Goal: Task Accomplishment & Management: Manage account settings

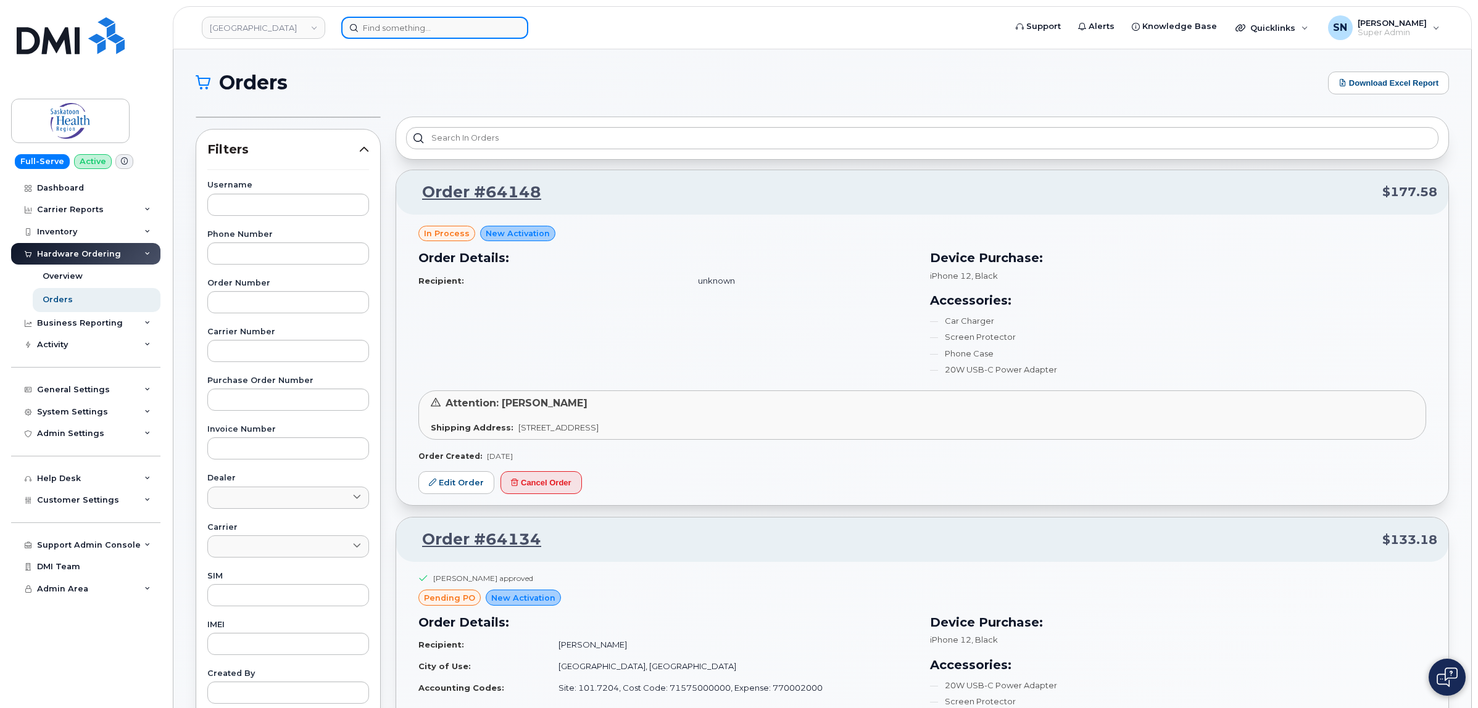
click at [466, 33] on input at bounding box center [434, 28] width 187 height 22
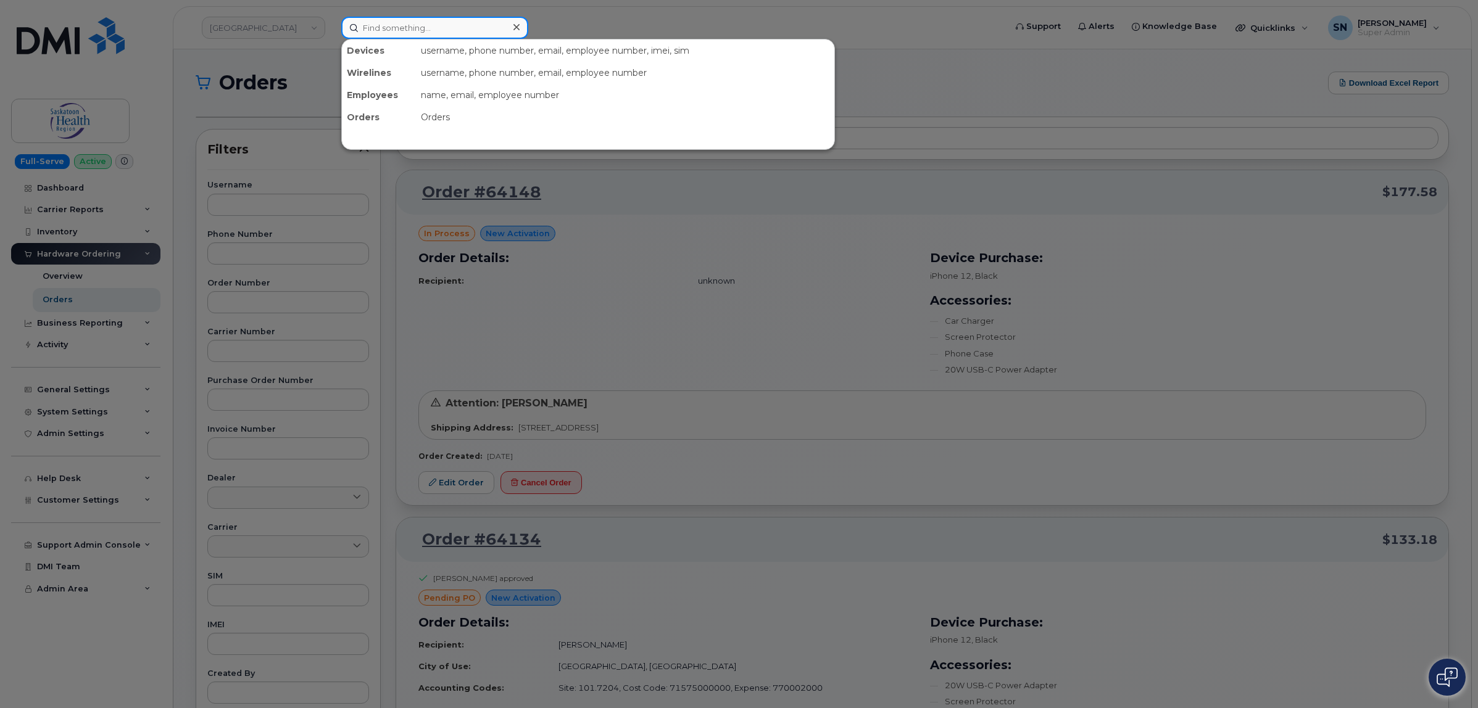
paste input "306.222.3659"
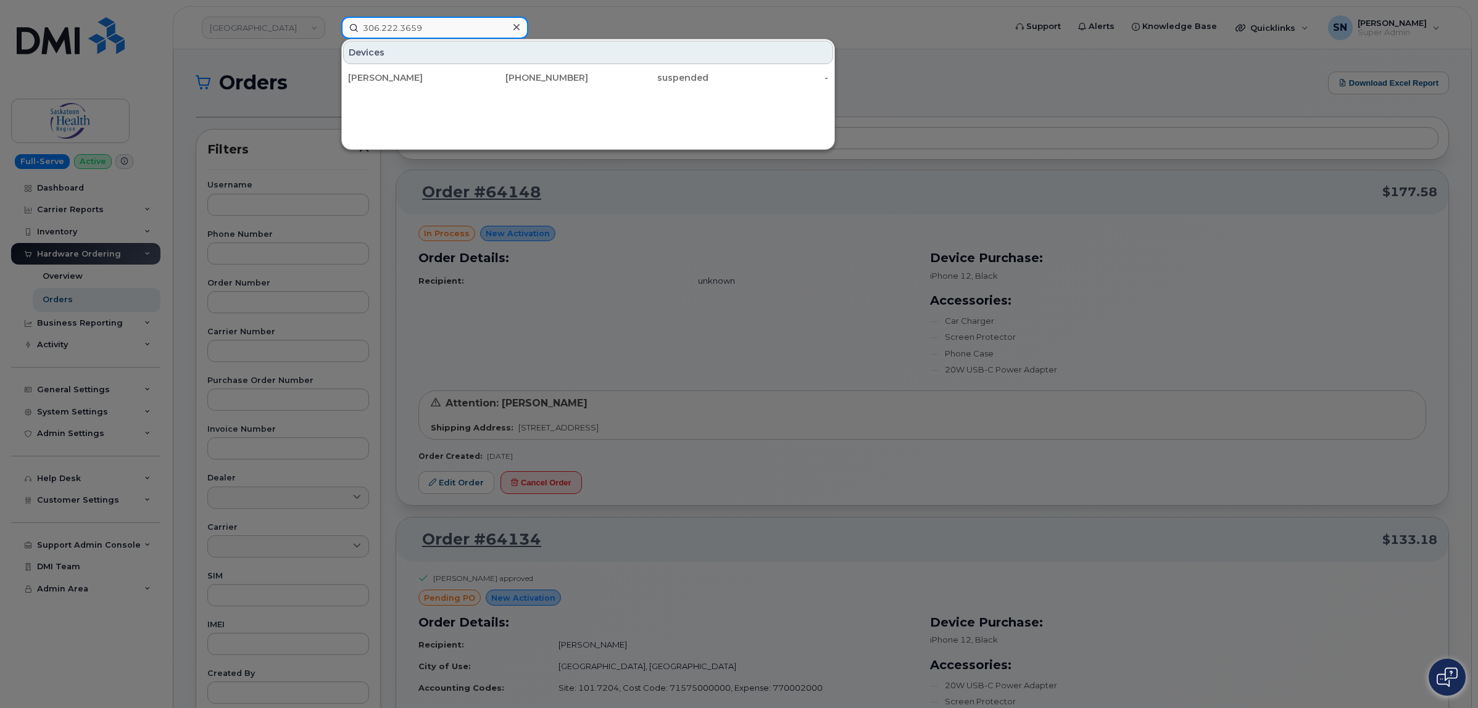
type input "306.222.3659"
click at [412, 74] on div "[PERSON_NAME]" at bounding box center [408, 78] width 120 height 12
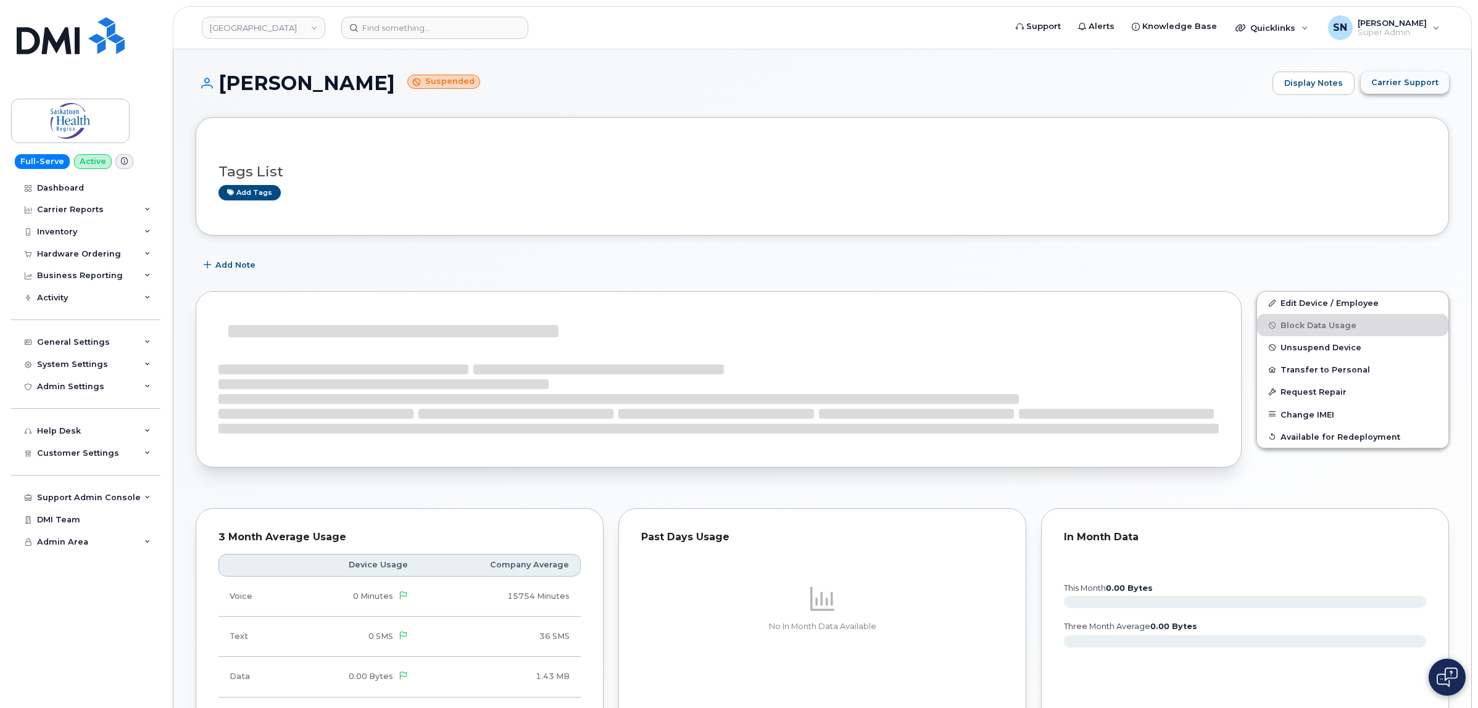
click at [1418, 79] on span "Carrier Support" at bounding box center [1404, 83] width 67 height 12
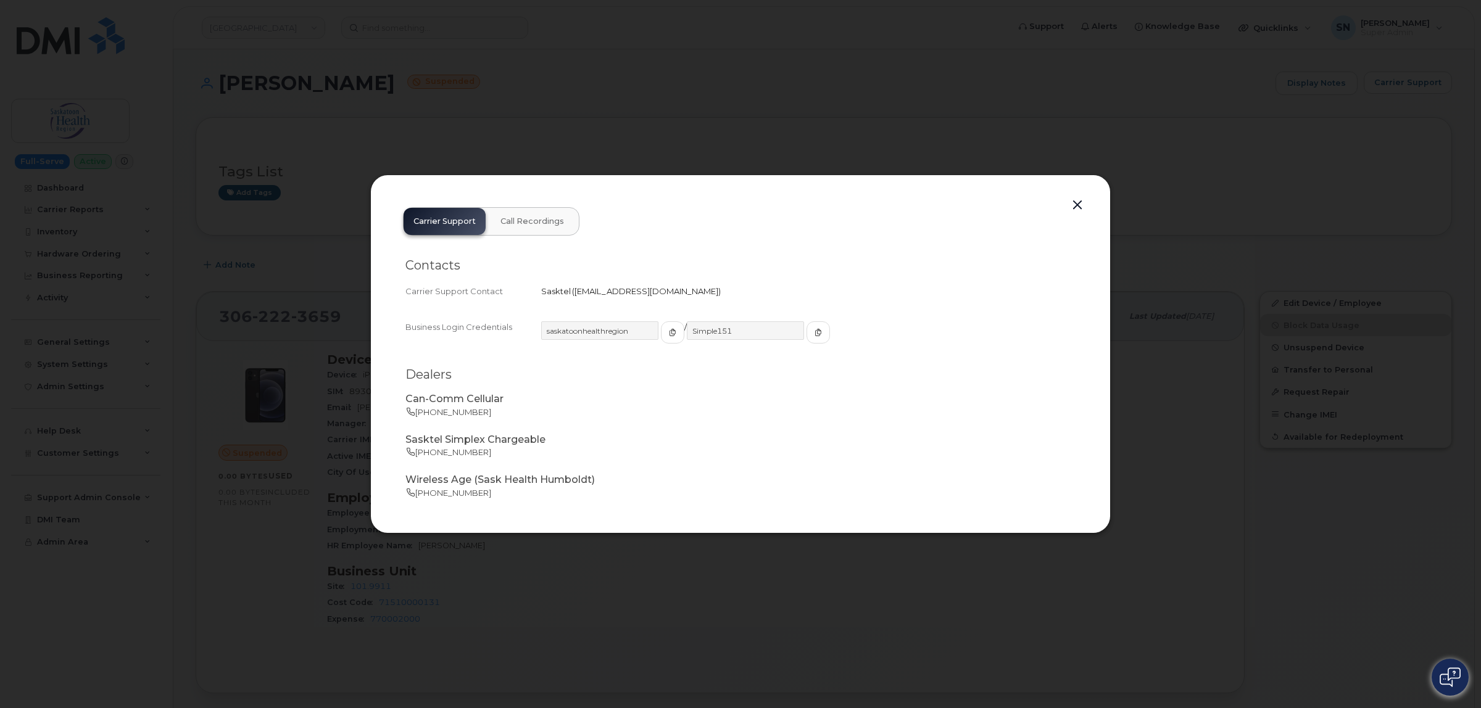
click at [1074, 204] on button "button" at bounding box center [1077, 205] width 19 height 17
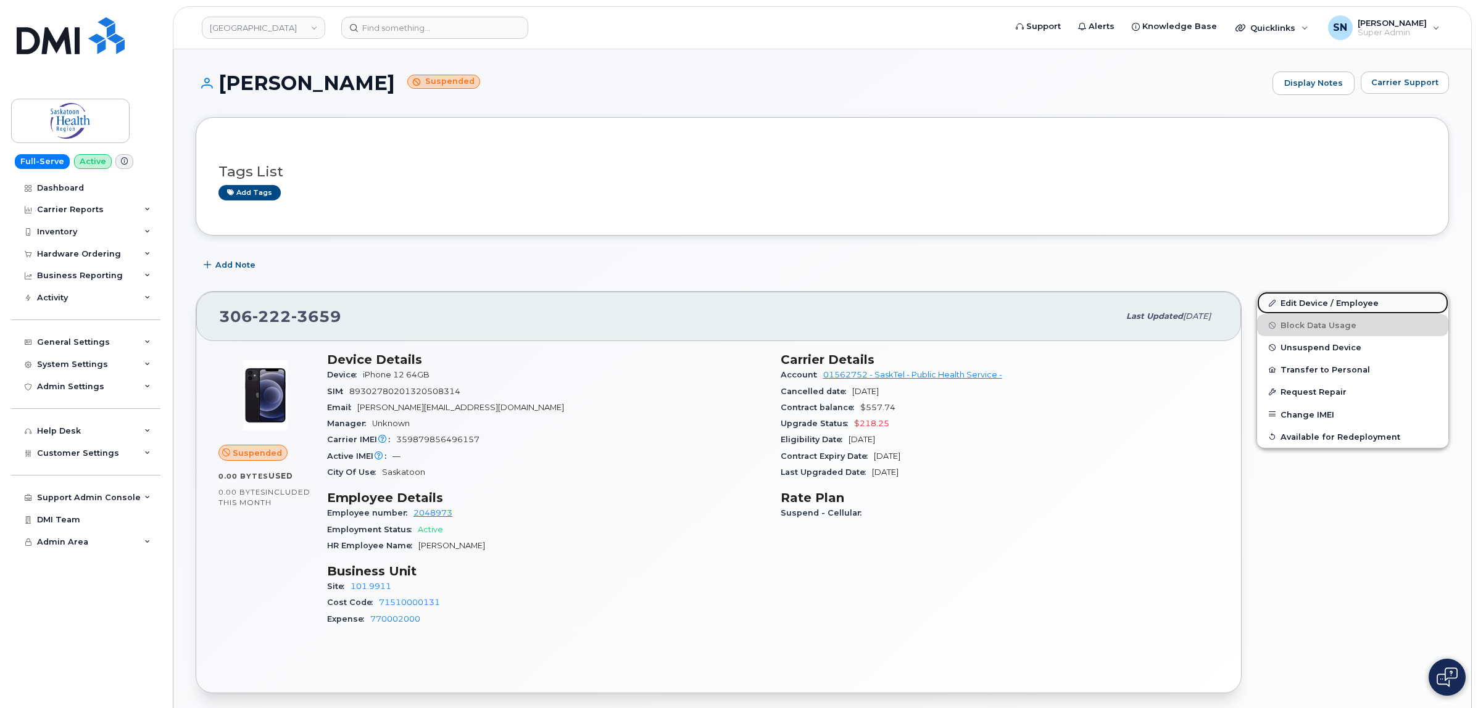
click at [1309, 306] on link "Edit Device / Employee" at bounding box center [1352, 303] width 191 height 22
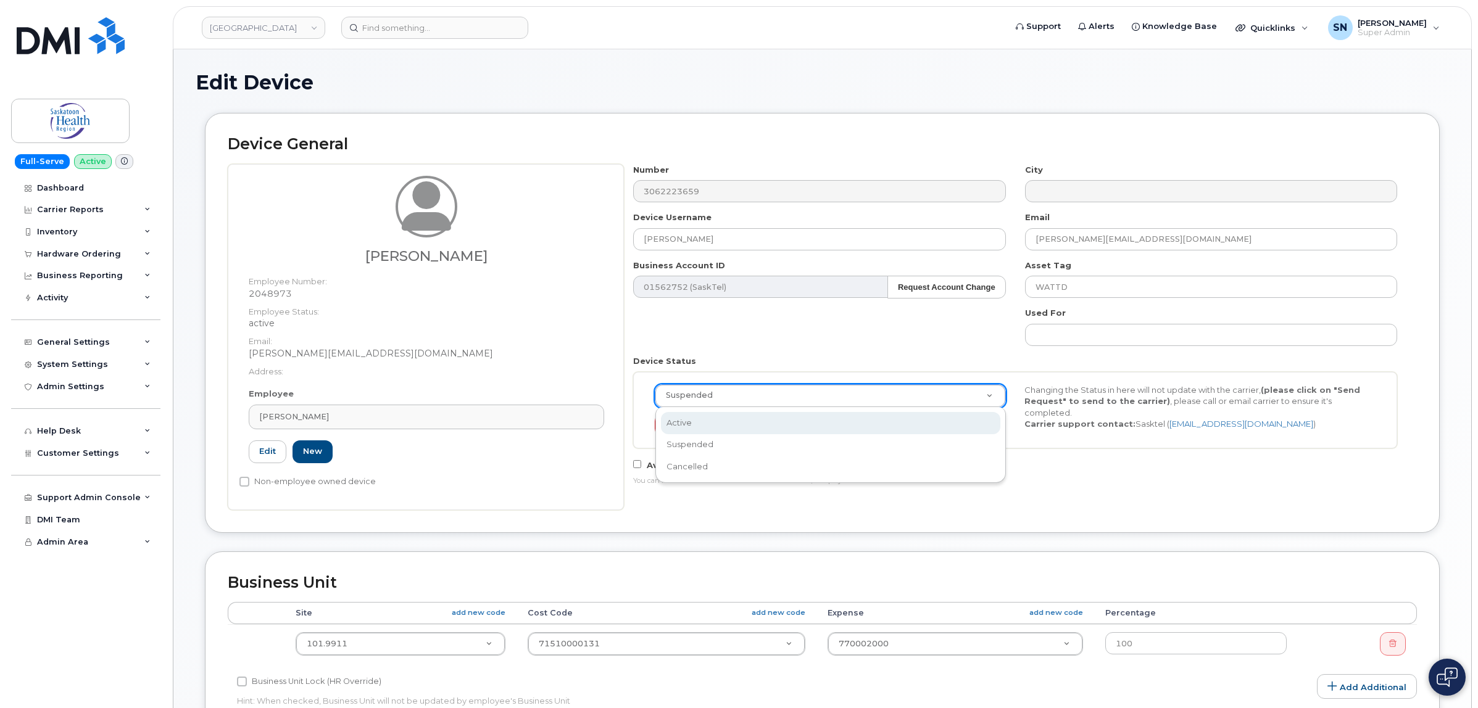
select select "2207559"
select select "active"
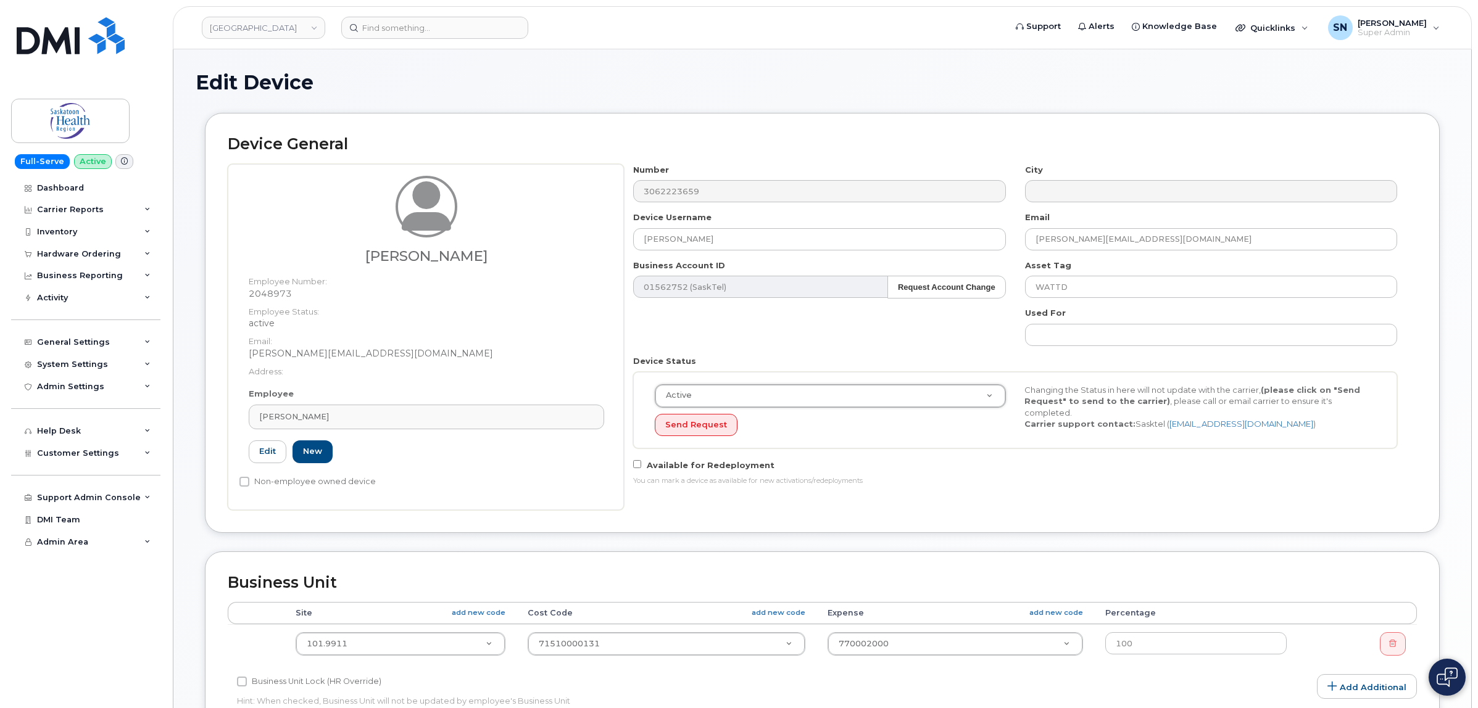
click at [1125, 476] on div "Available for Redeployment You can mark a device as available for new activatio…" at bounding box center [1015, 472] width 783 height 28
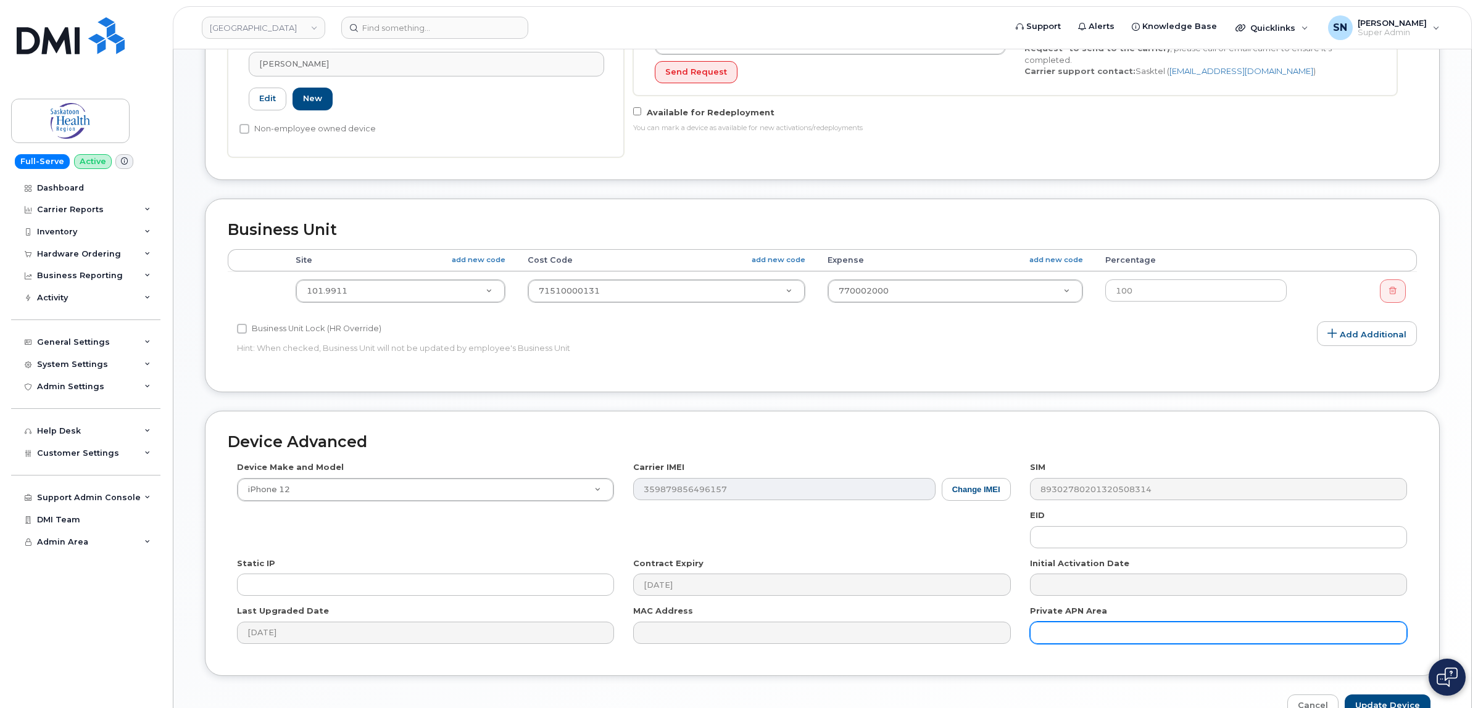
scroll to position [426, 0]
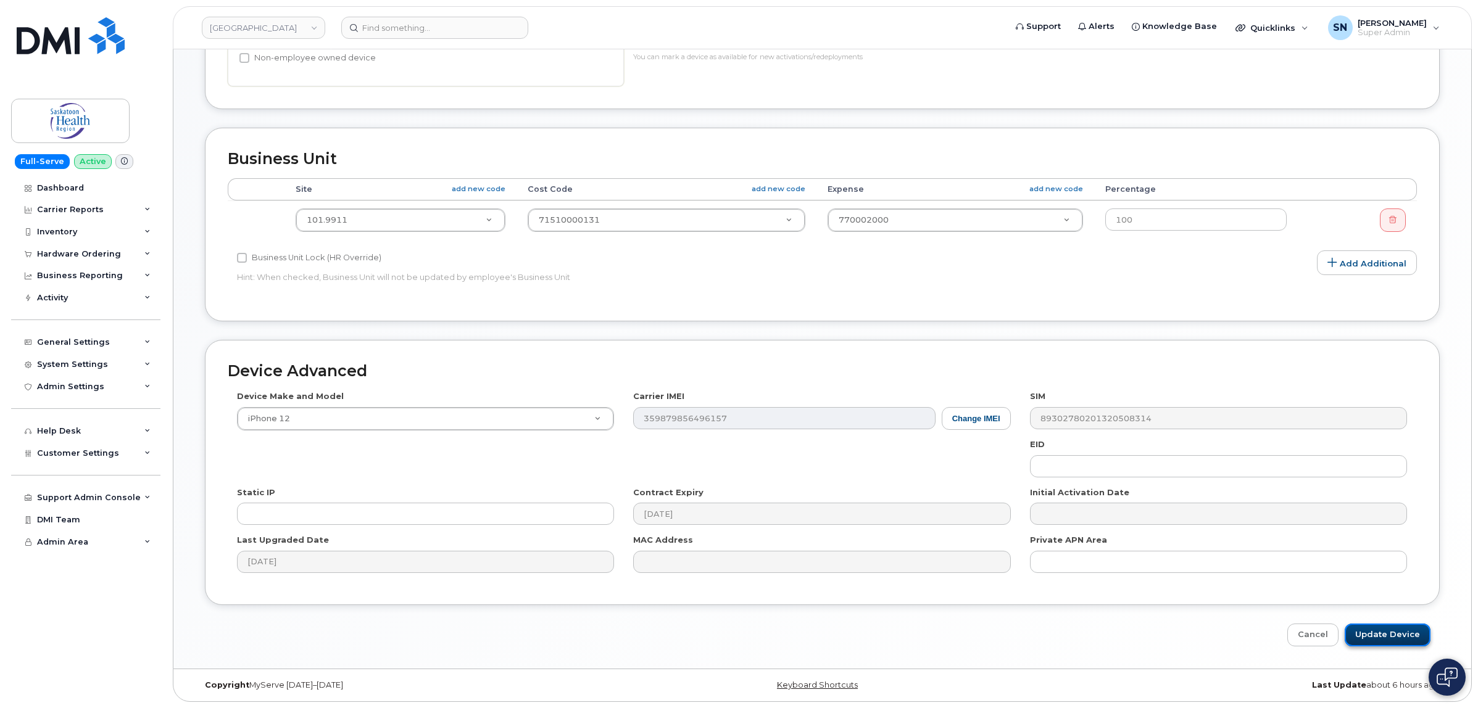
click at [1387, 640] on input "Update Device" at bounding box center [1387, 635] width 86 height 23
type input "Saving..."
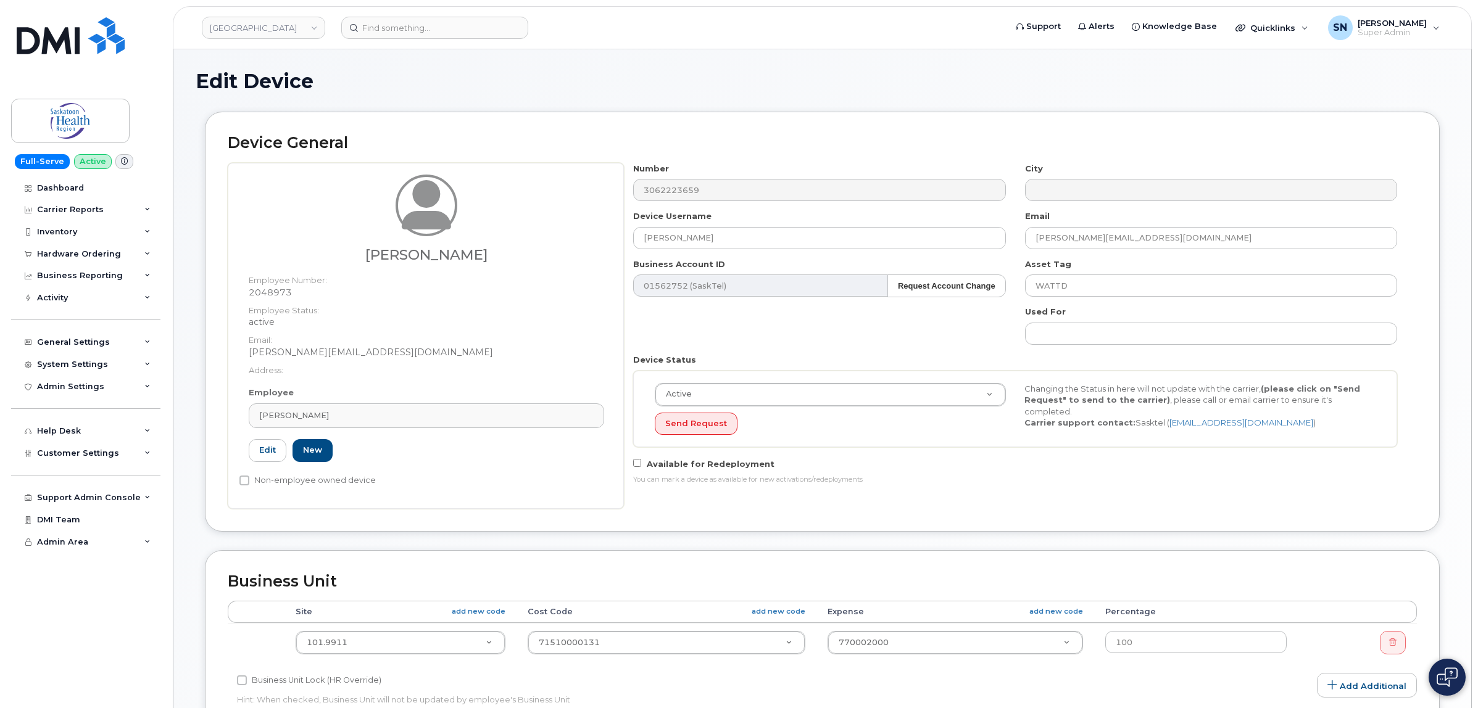
scroll to position [0, 0]
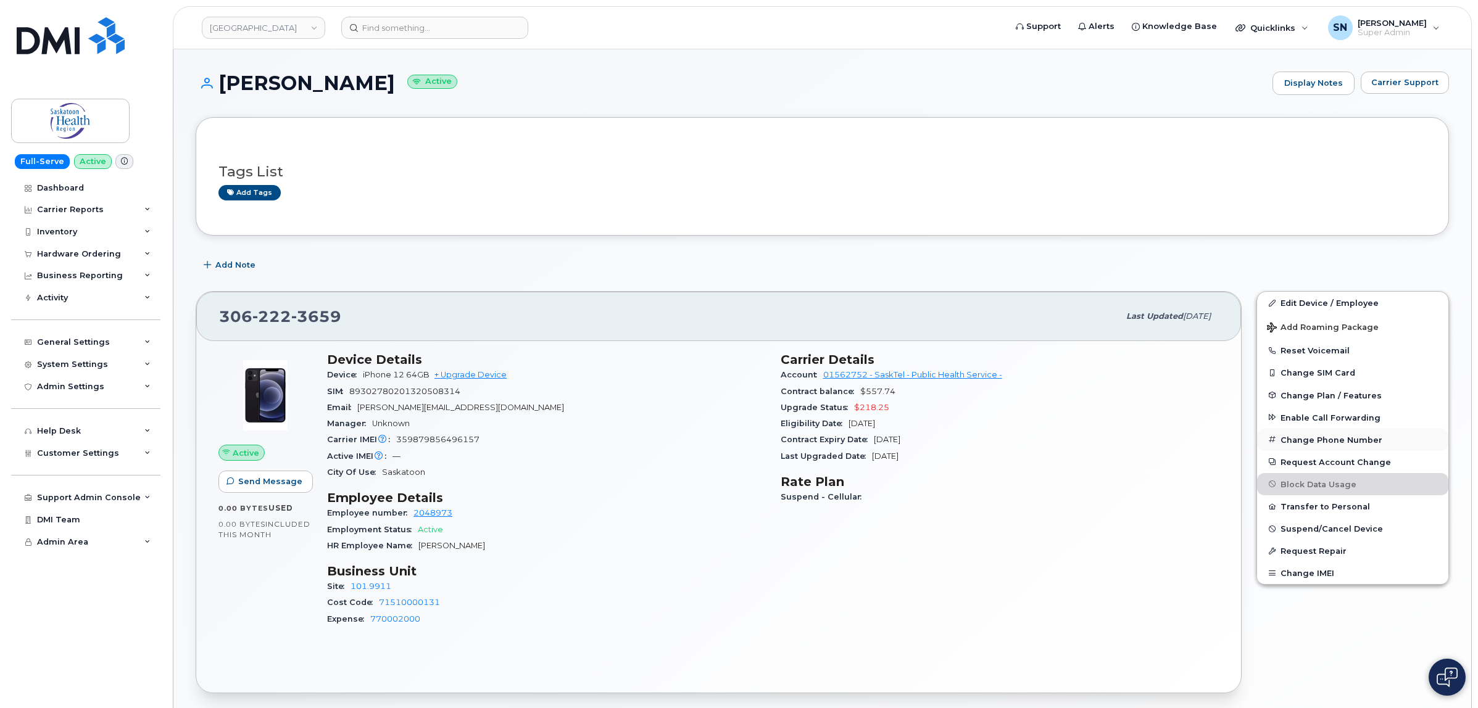
click at [1334, 439] on button "Change Phone Number" at bounding box center [1352, 440] width 191 height 22
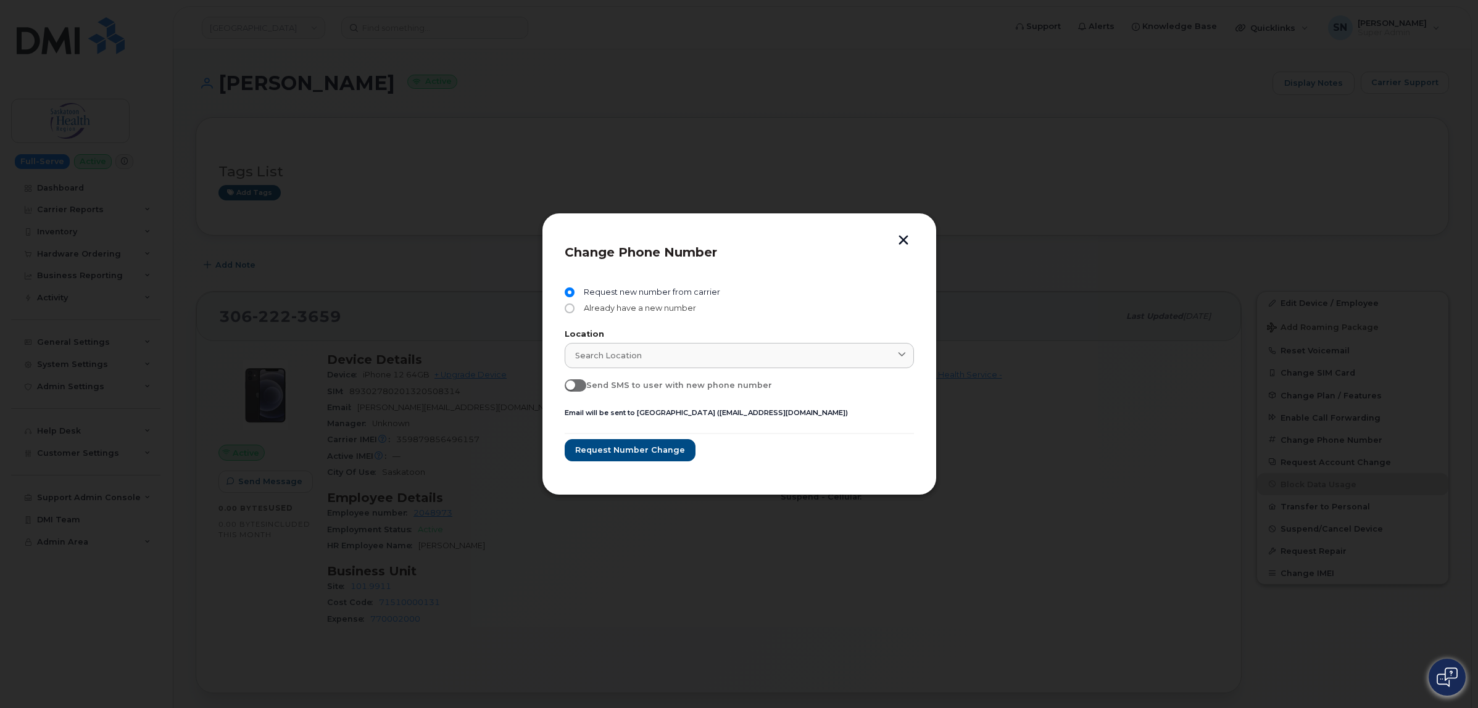
click at [565, 309] on input "Already have a new number" at bounding box center [570, 309] width 10 height 10
radio input "true"
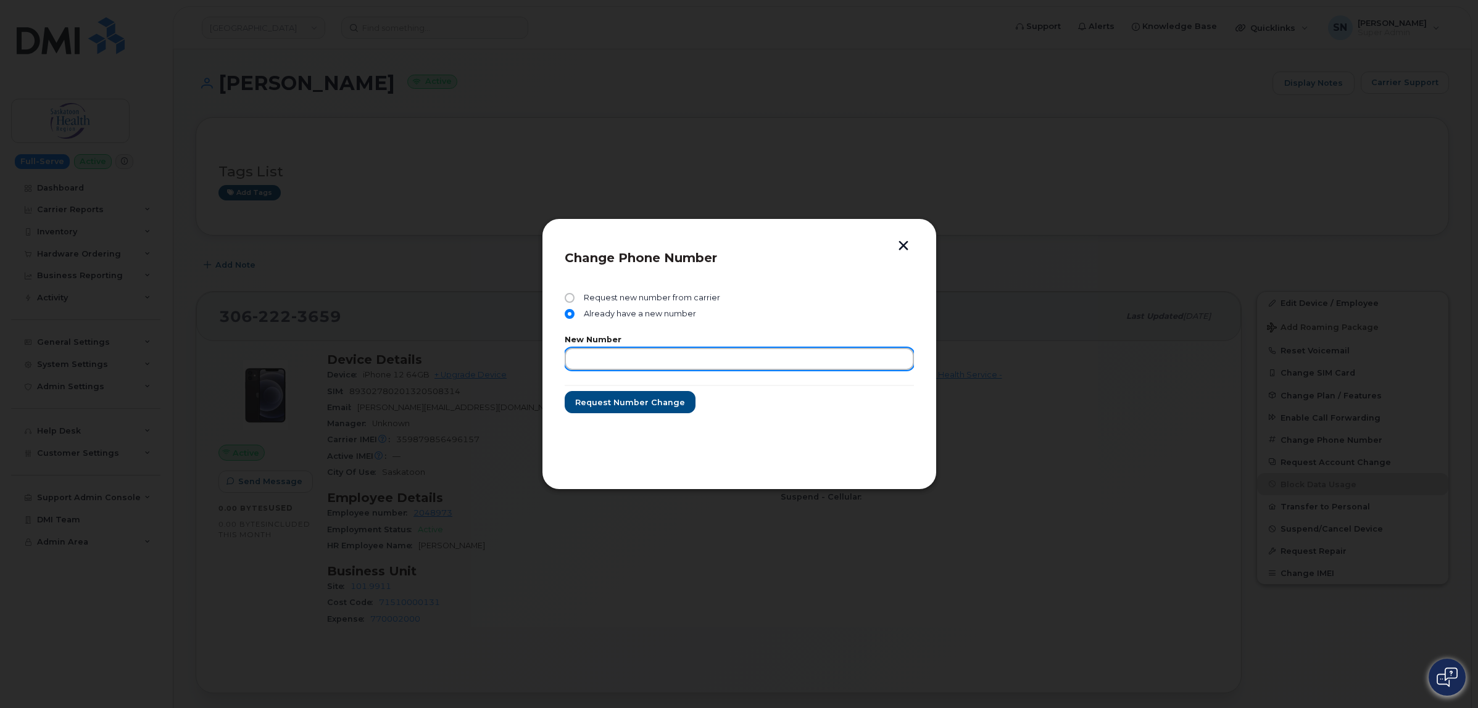
click at [613, 361] on input "text" at bounding box center [739, 359] width 349 height 22
type input "6394805992"
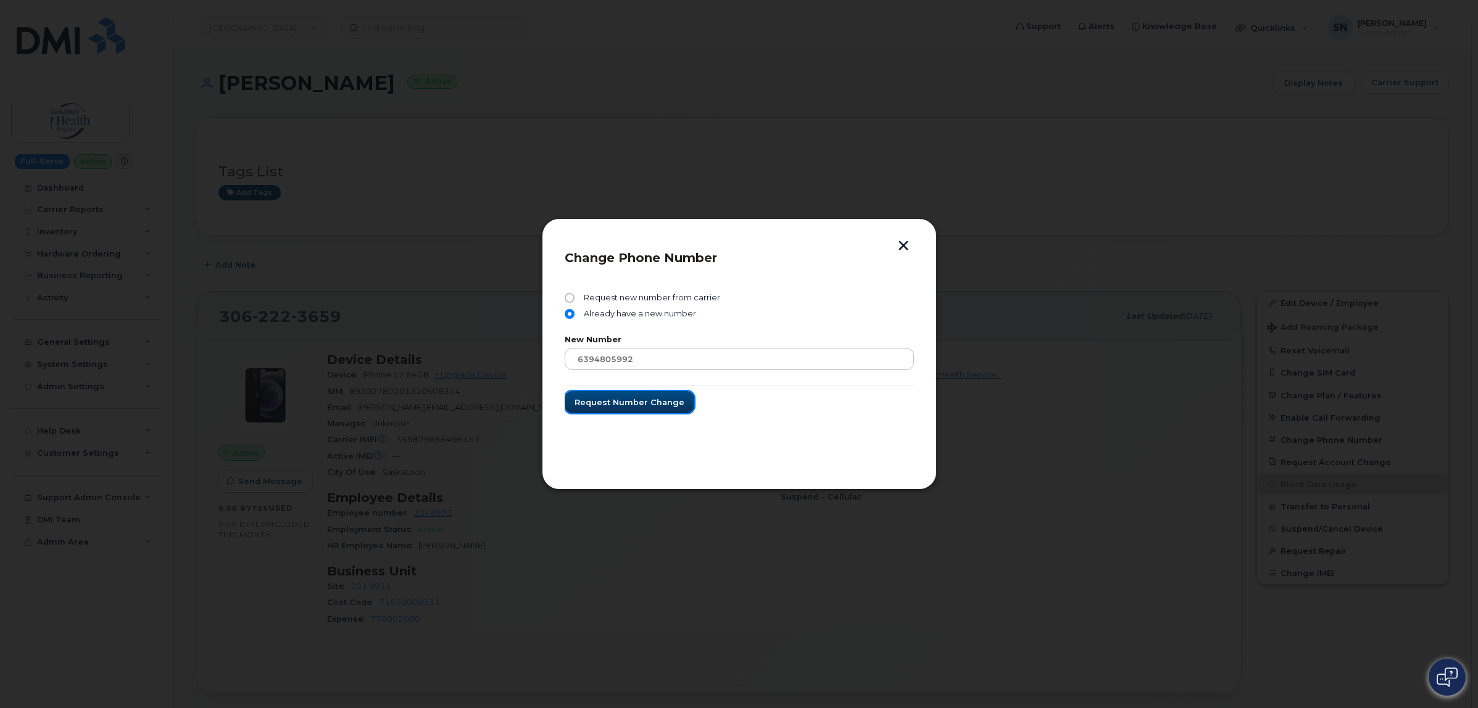
click at [628, 402] on span "Request number change" at bounding box center [629, 403] width 110 height 12
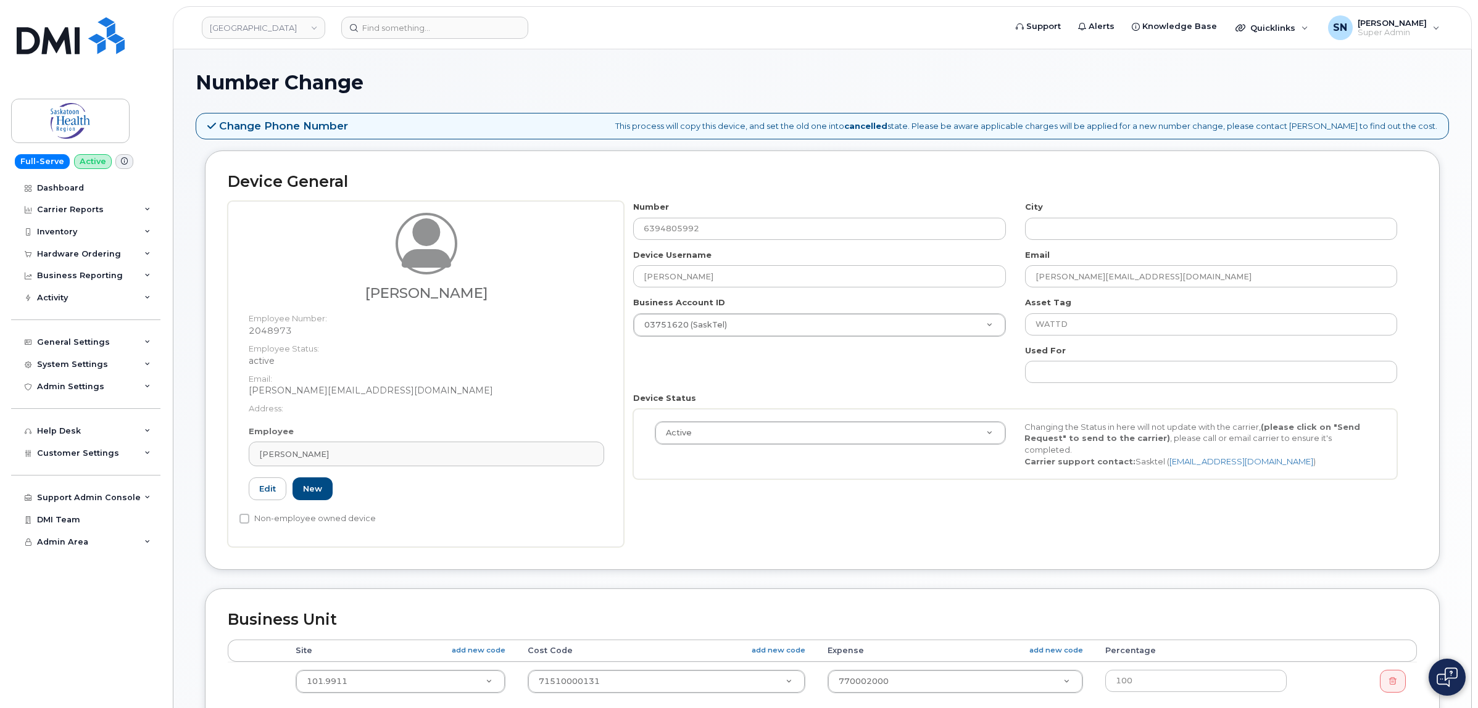
select select "2207559"
click at [590, 454] on div "[PERSON_NAME]" at bounding box center [426, 455] width 334 height 12
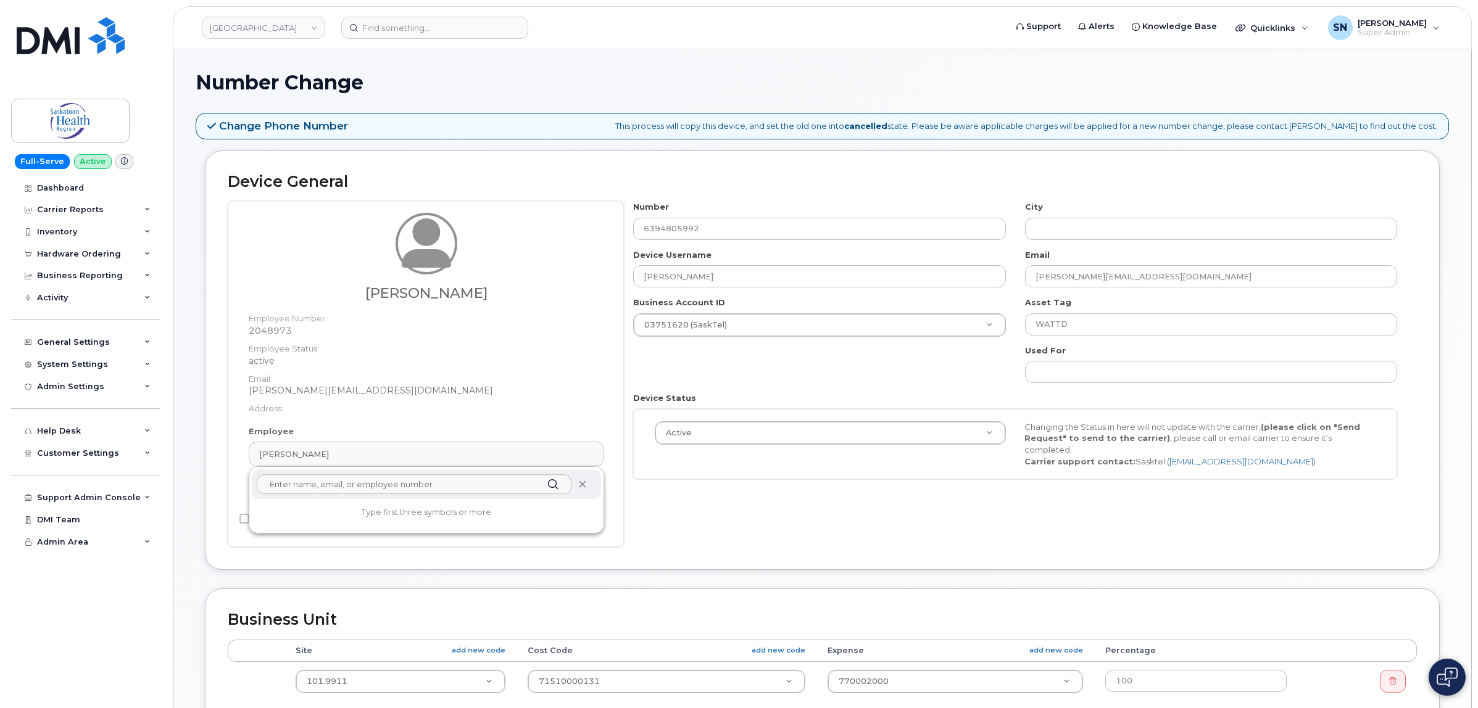
click at [581, 482] on icon at bounding box center [582, 485] width 8 height 8
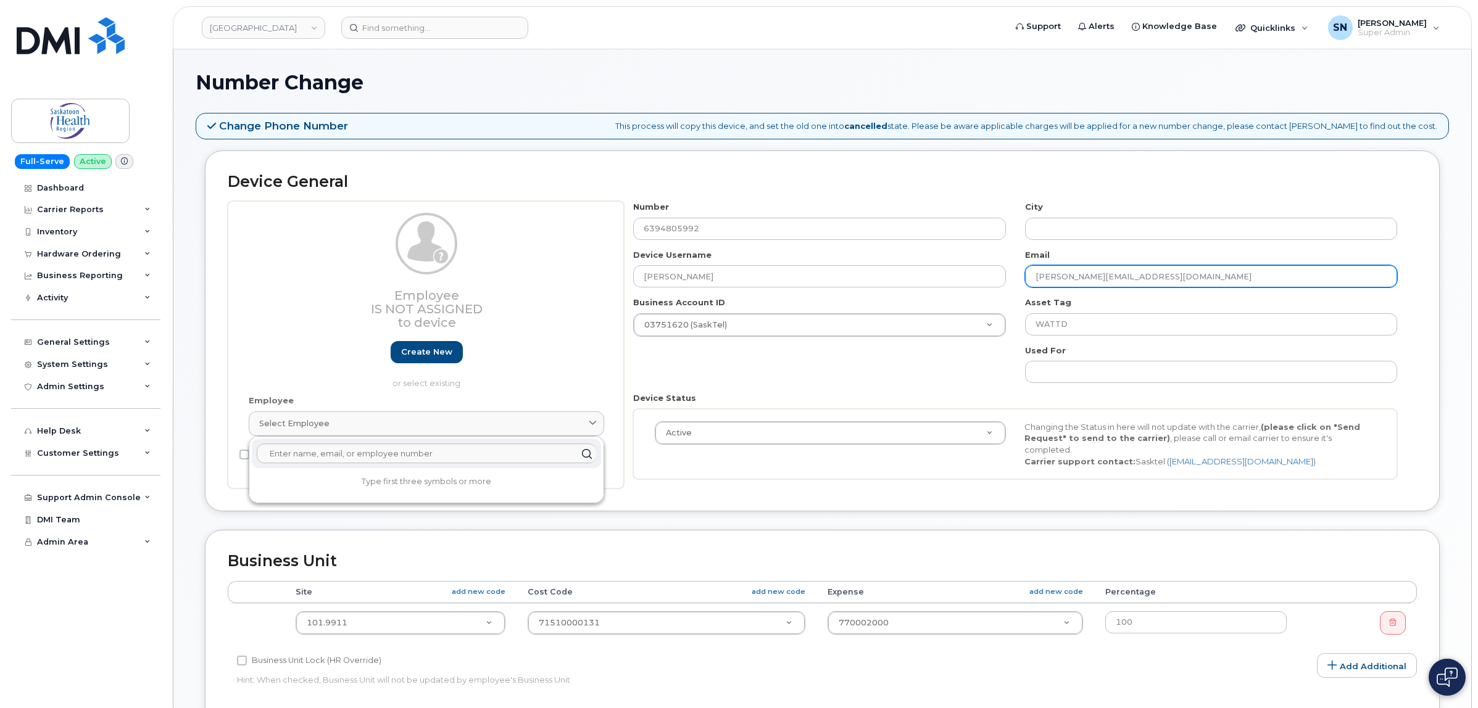
drag, startPoint x: 1241, startPoint y: 278, endPoint x: 1009, endPoint y: 273, distance: 232.0
click at [1009, 273] on div "Number 6394805992 City Device Username Carmen Hitchings Email Dave.Watt@saskato…" at bounding box center [1015, 345] width 783 height 288
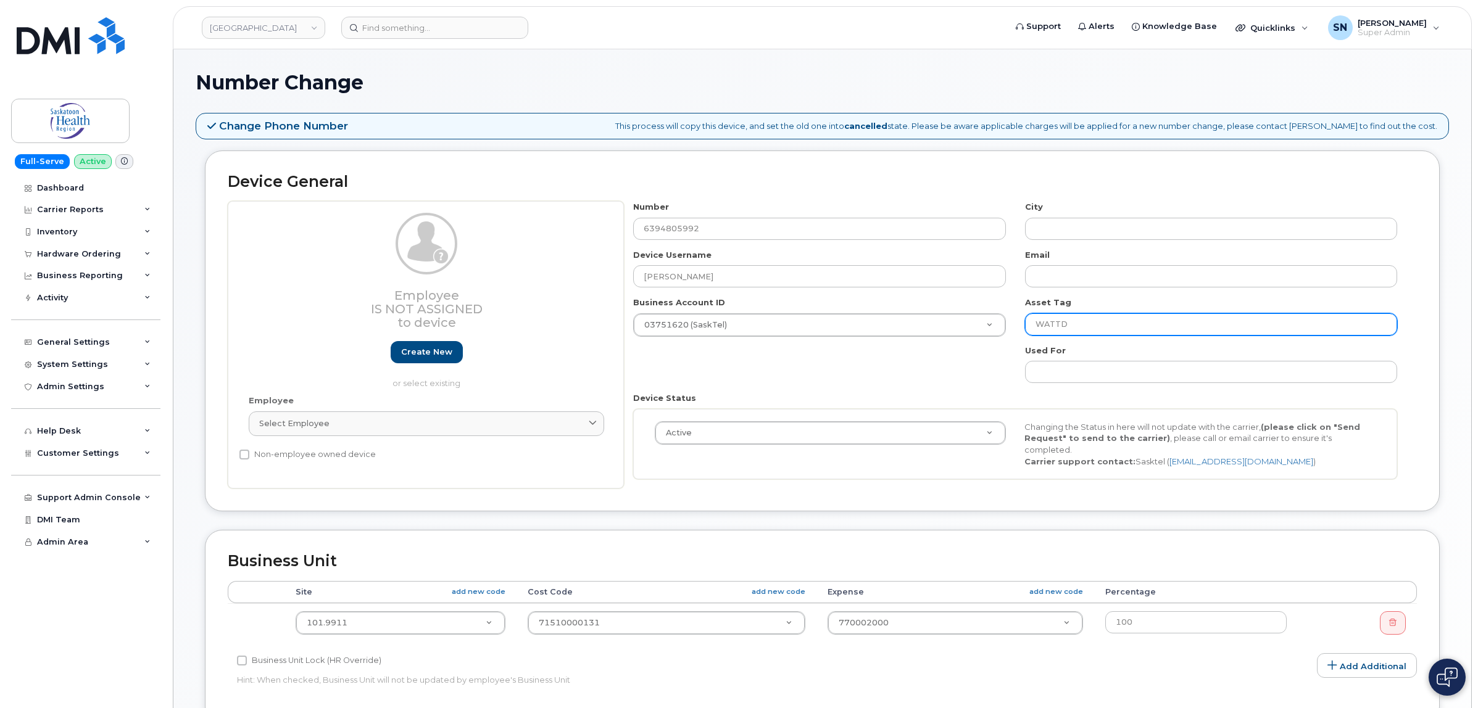
click at [1090, 327] on input "WATTD" at bounding box center [1211, 324] width 372 height 22
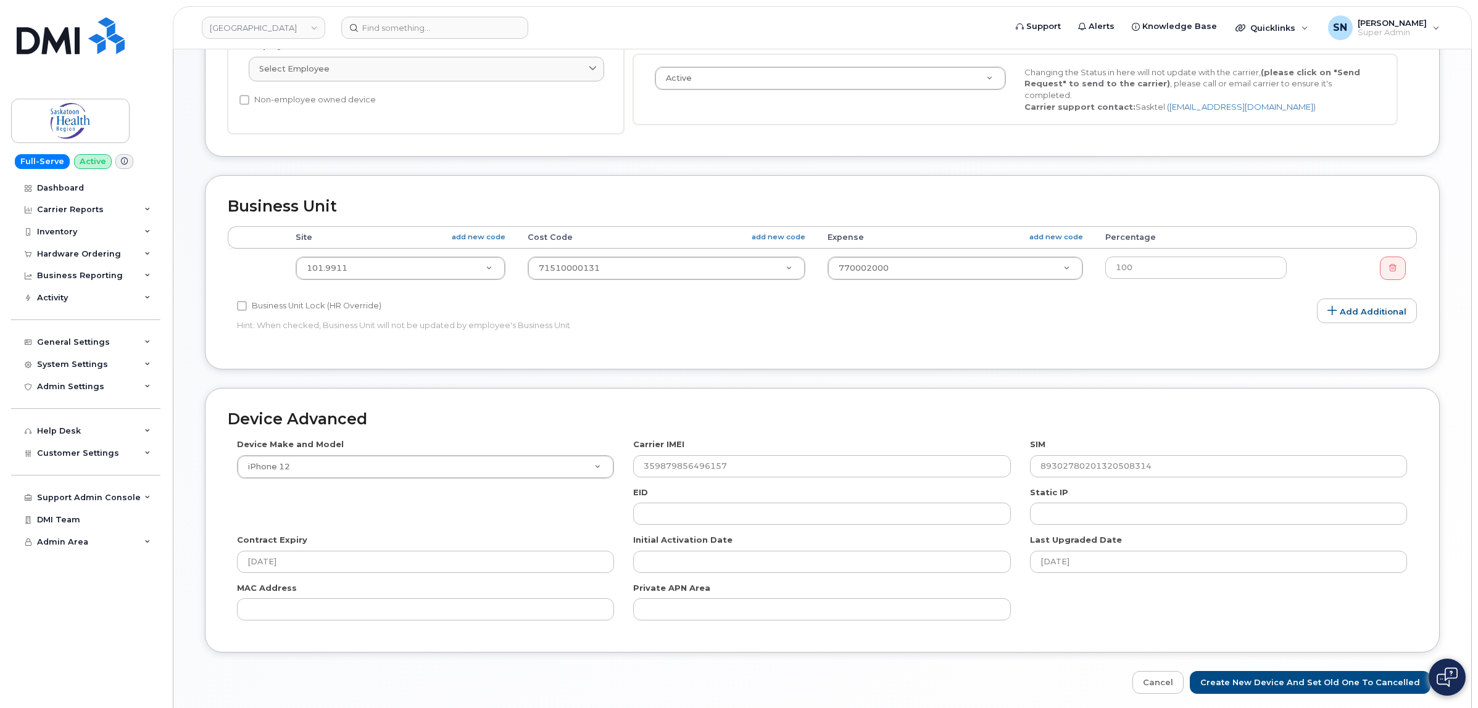
scroll to position [400, 0]
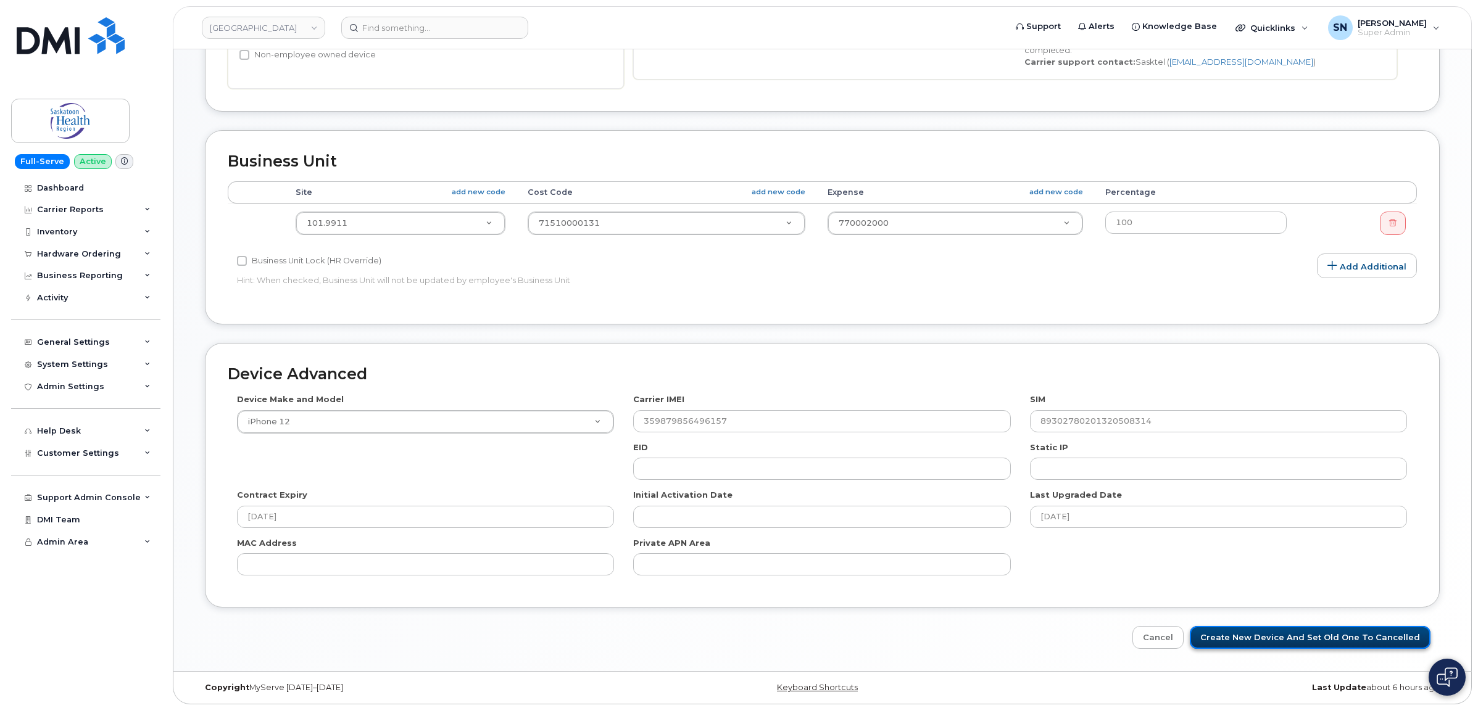
click at [1359, 634] on input "Create New Device and set old one to Cancelled" at bounding box center [1310, 637] width 241 height 23
type input "Saving..."
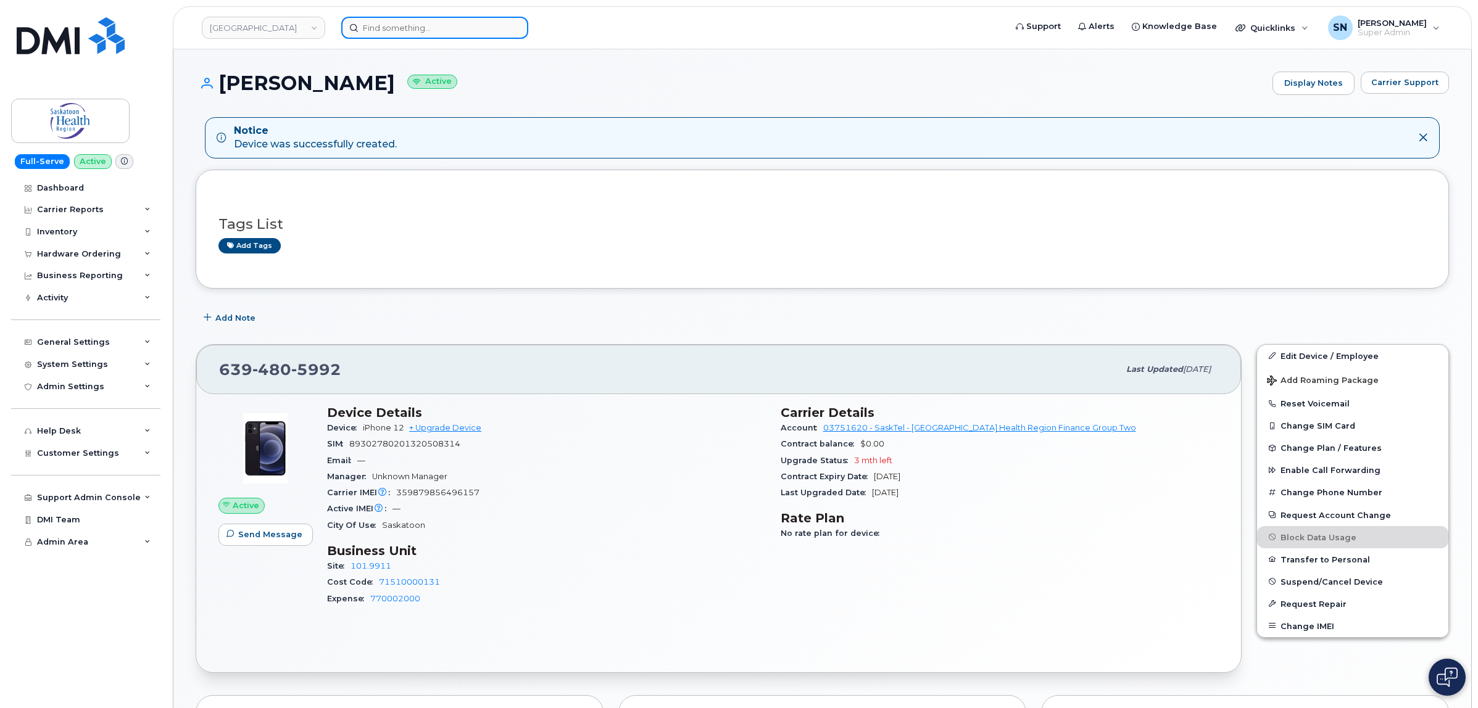
click at [514, 23] on div at bounding box center [434, 28] width 187 height 22
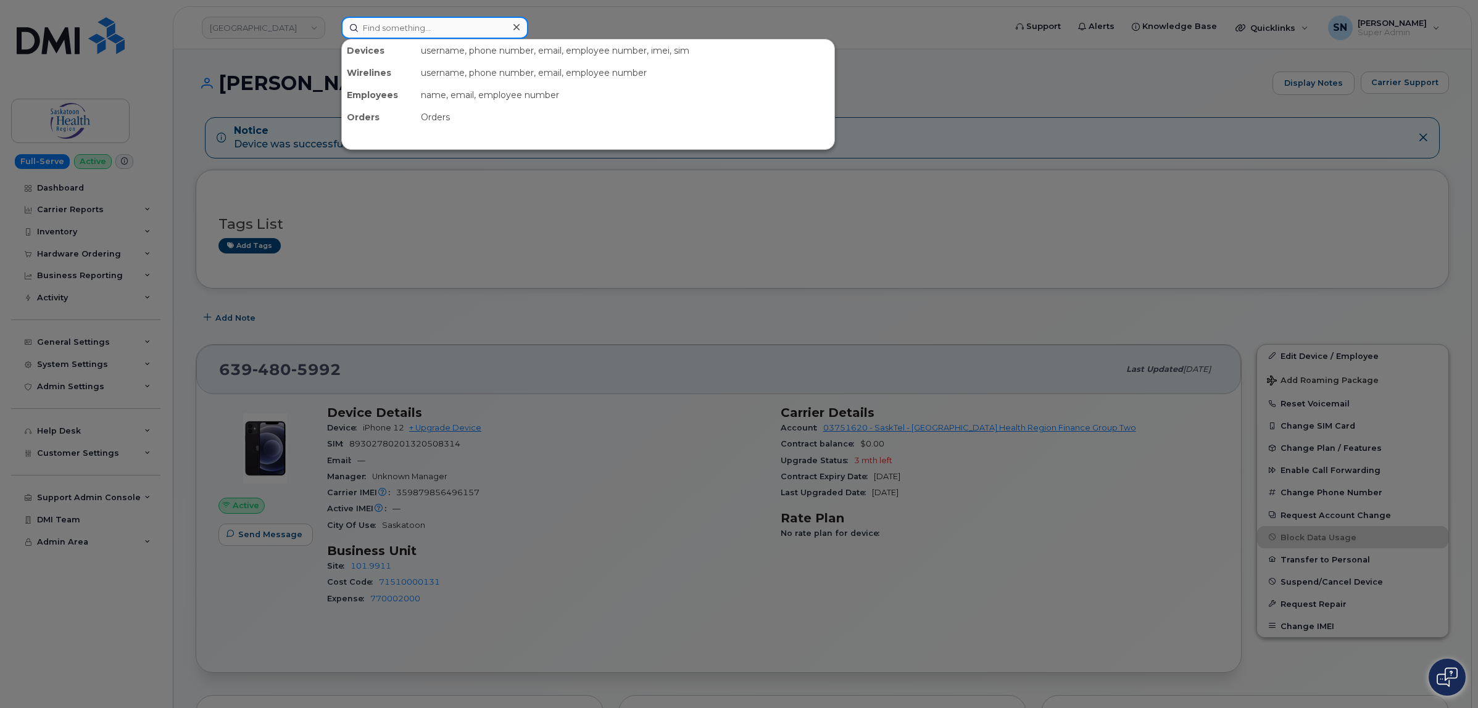
paste input "306.321.4378"
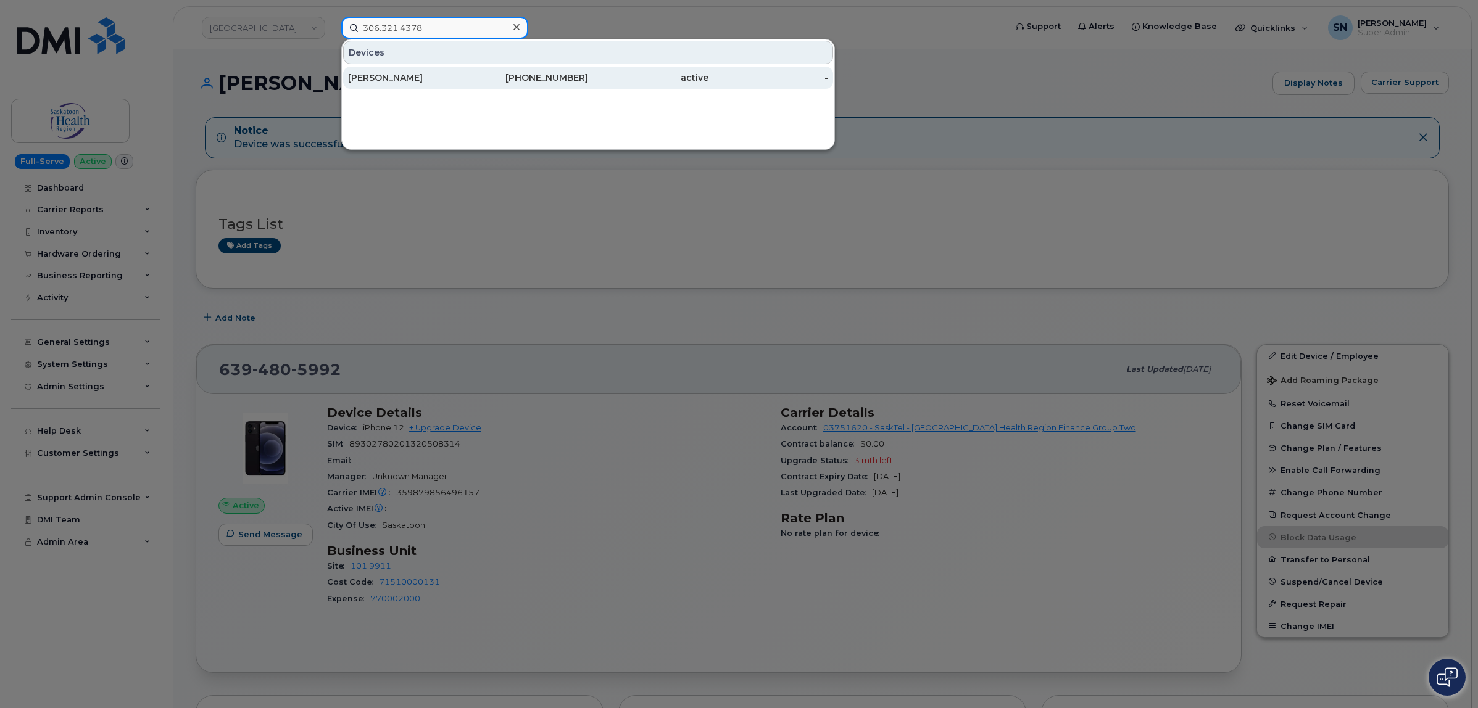
type input "306.321.4378"
click at [430, 81] on div "Emma Rodman" at bounding box center [408, 78] width 120 height 12
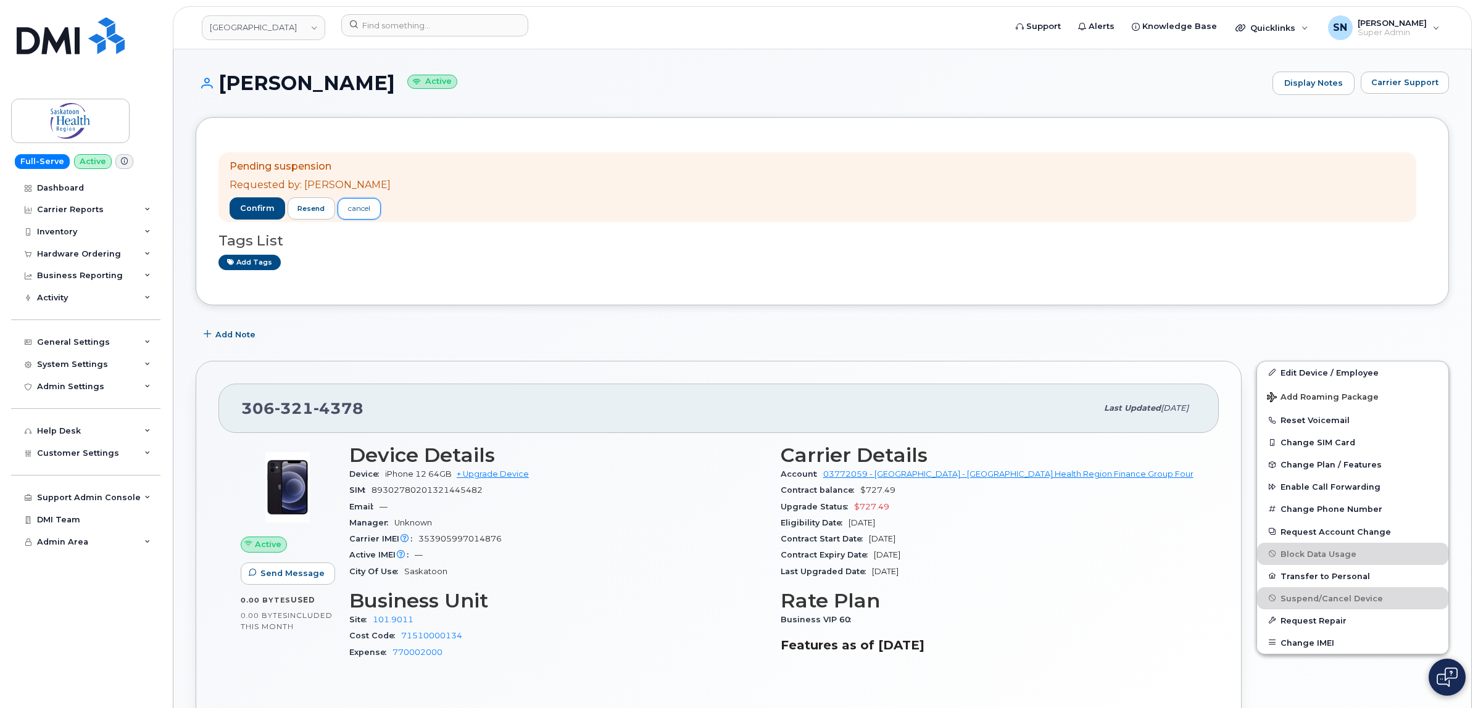
click at [362, 207] on div "cancel" at bounding box center [359, 208] width 22 height 11
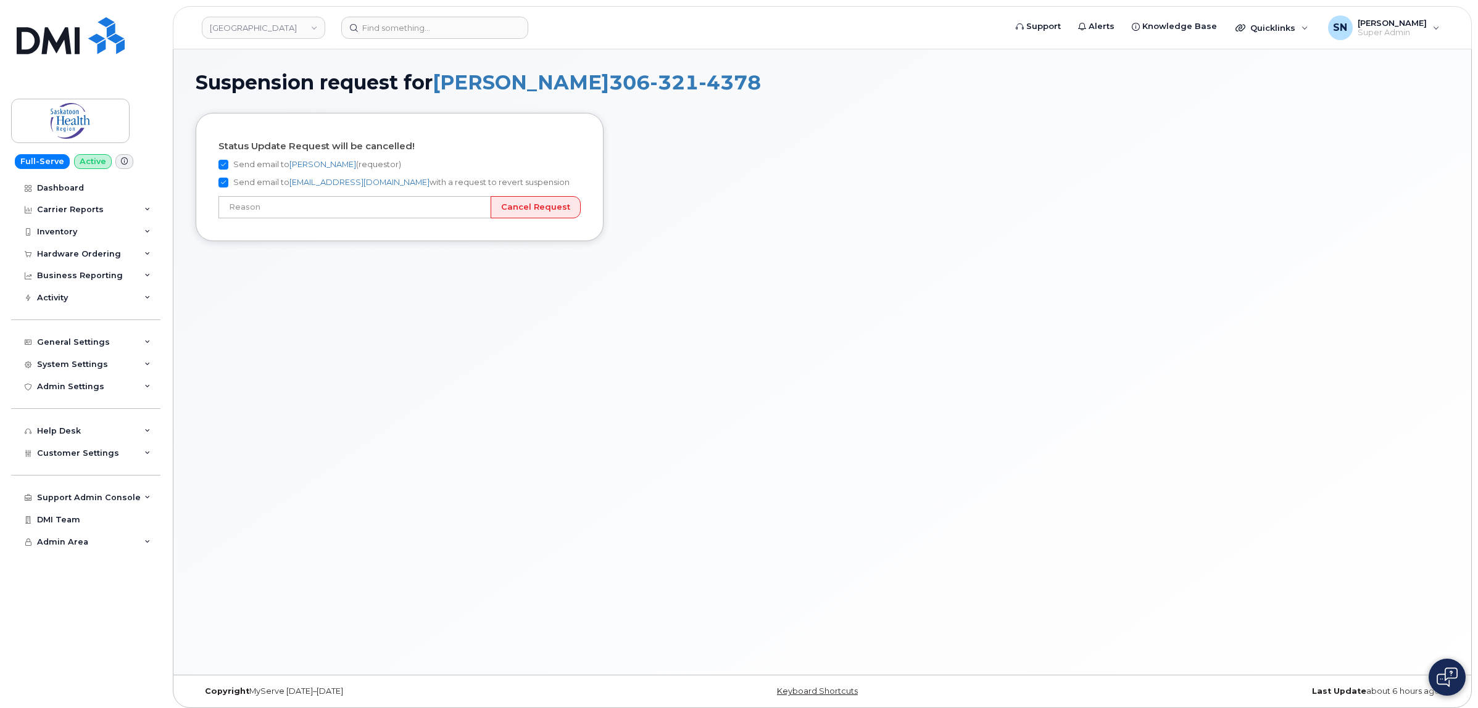
click at [228, 171] on label "Send email to Casey Larrison (requestor)" at bounding box center [309, 164] width 183 height 15
click at [228, 170] on input "Send email to Casey Larrison (requestor)" at bounding box center [223, 165] width 10 height 10
checkbox input "false"
click at [228, 181] on input "Send email to business.wireless@sasktel.com with a request to revert suspension" at bounding box center [223, 183] width 10 height 10
checkbox input "false"
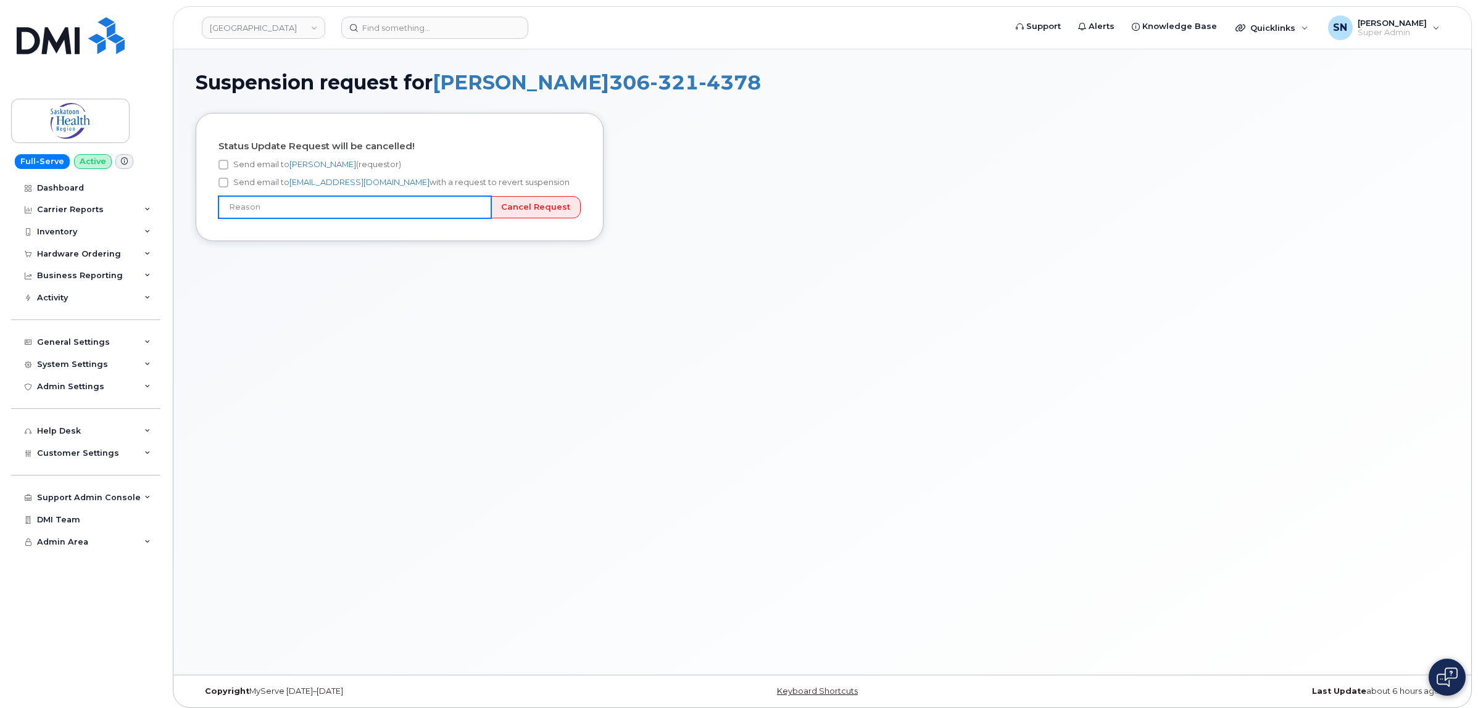
click at [458, 210] on input "text" at bounding box center [354, 207] width 273 height 22
type input "User still using device"
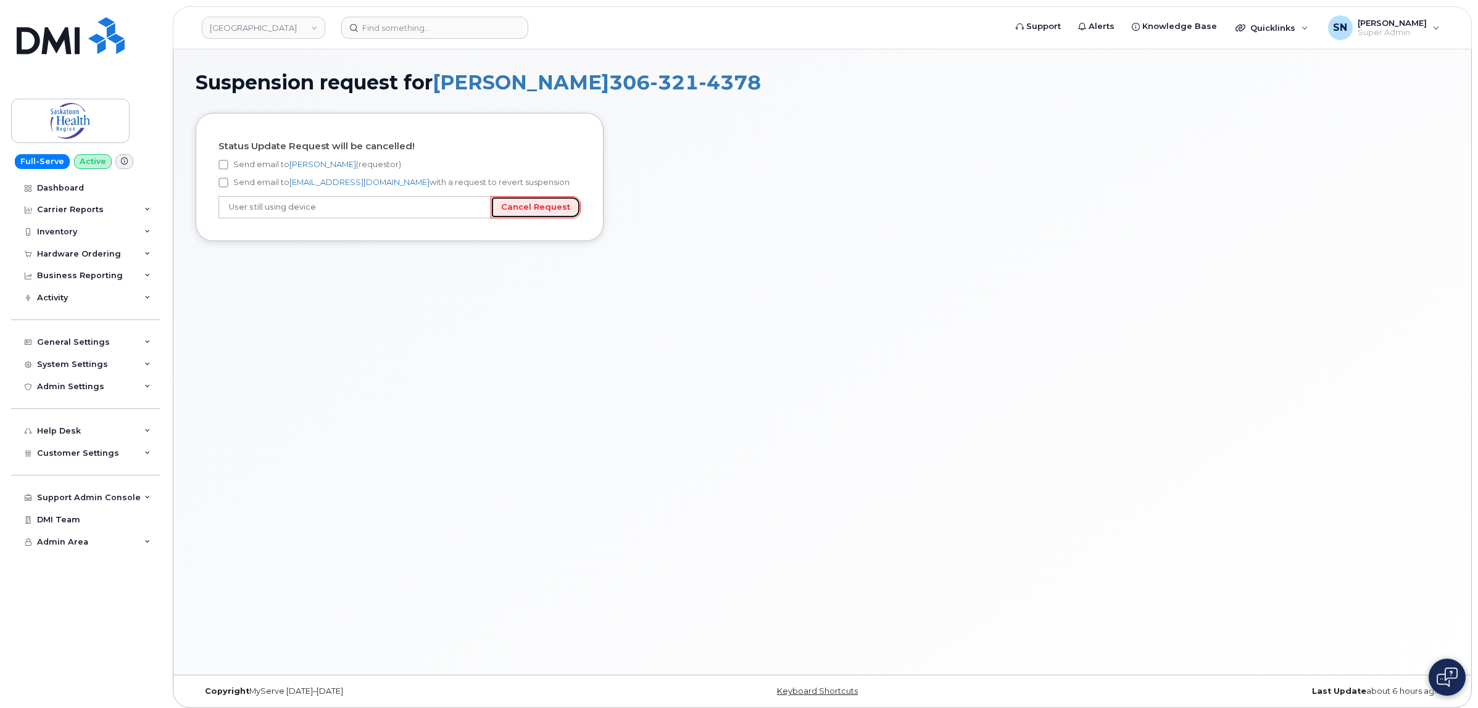
click at [534, 209] on input "Cancel Request" at bounding box center [536, 207] width 90 height 23
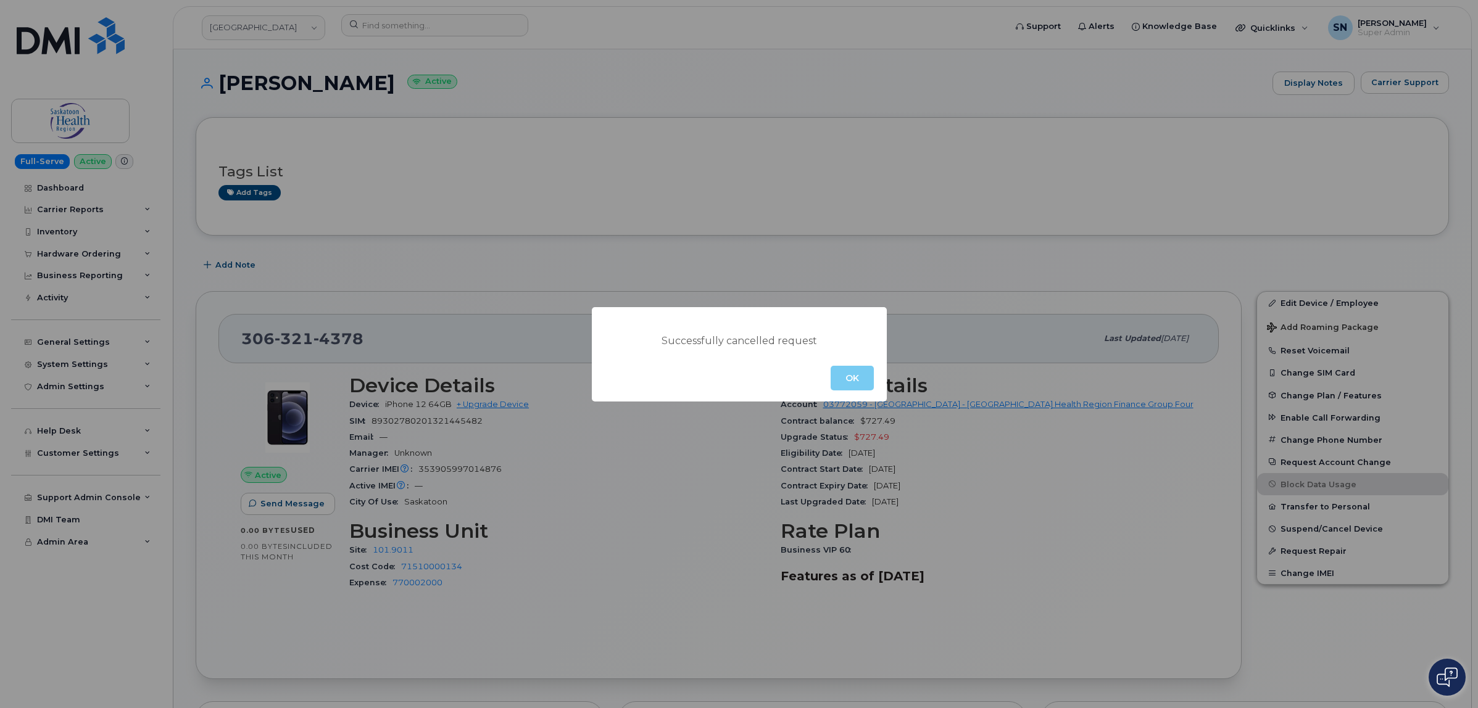
click at [843, 376] on button "OK" at bounding box center [851, 378] width 43 height 25
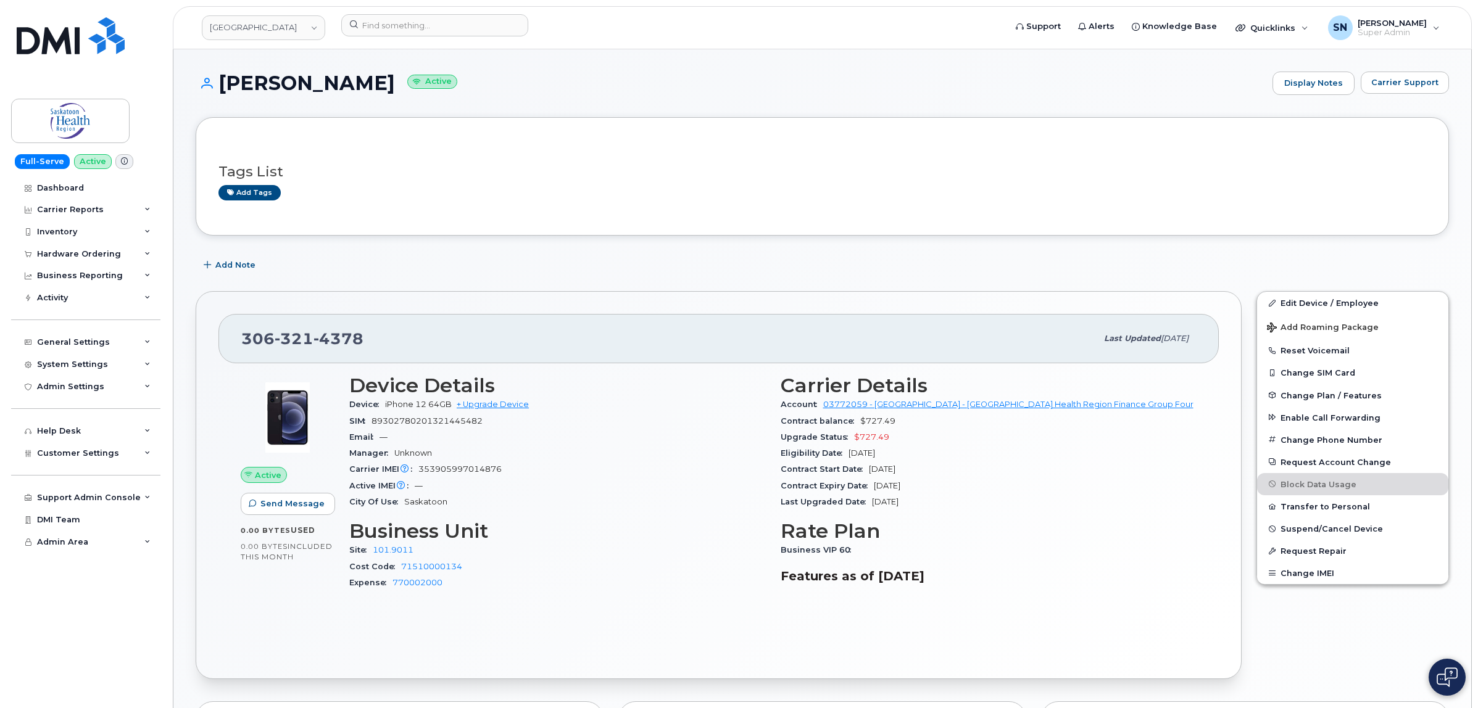
click at [426, 245] on div "Tags List Add tags Add Note [PHONE_NUMBER] Last updated [DATE] Active Send Mess…" at bounding box center [822, 663] width 1253 height 1092
click at [1333, 443] on button "Change Phone Number" at bounding box center [1352, 440] width 191 height 22
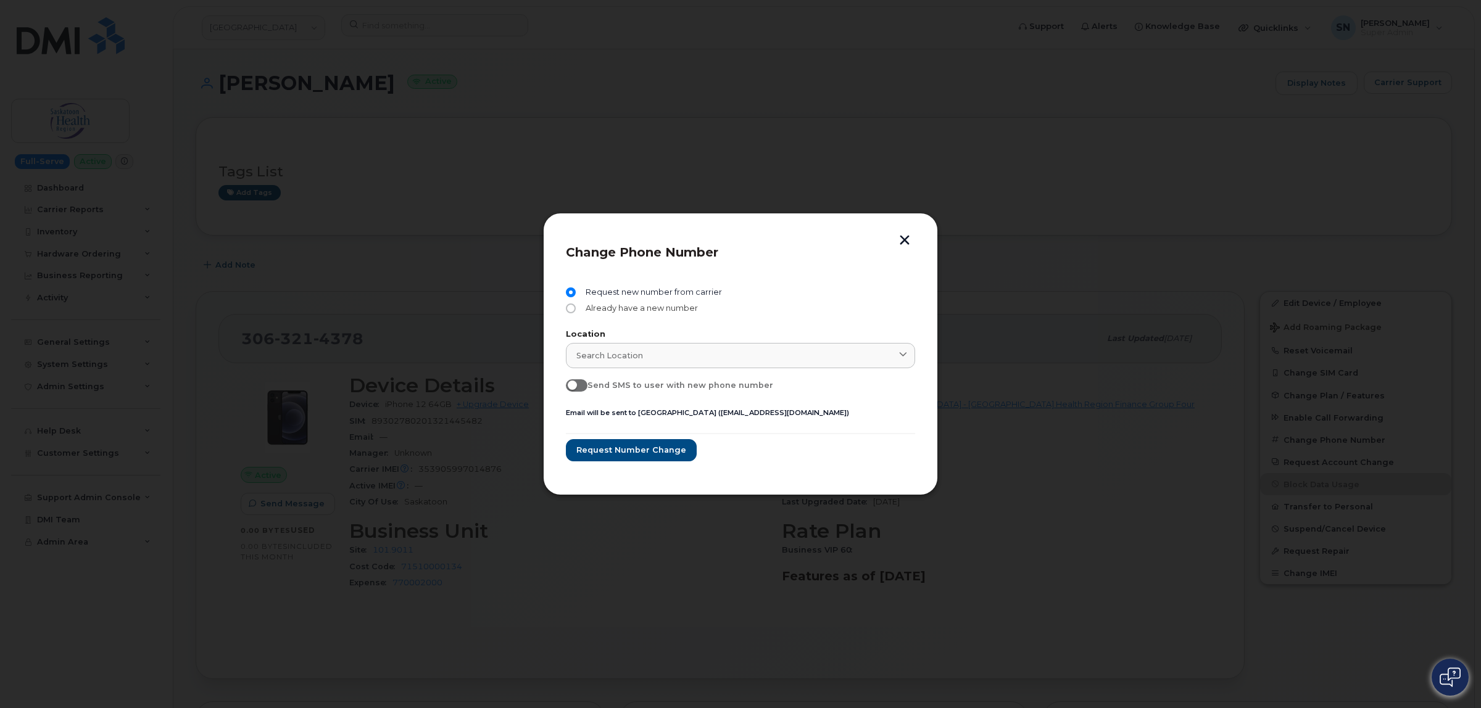
click at [569, 313] on input "Already have a new number" at bounding box center [571, 309] width 10 height 10
radio input "true"
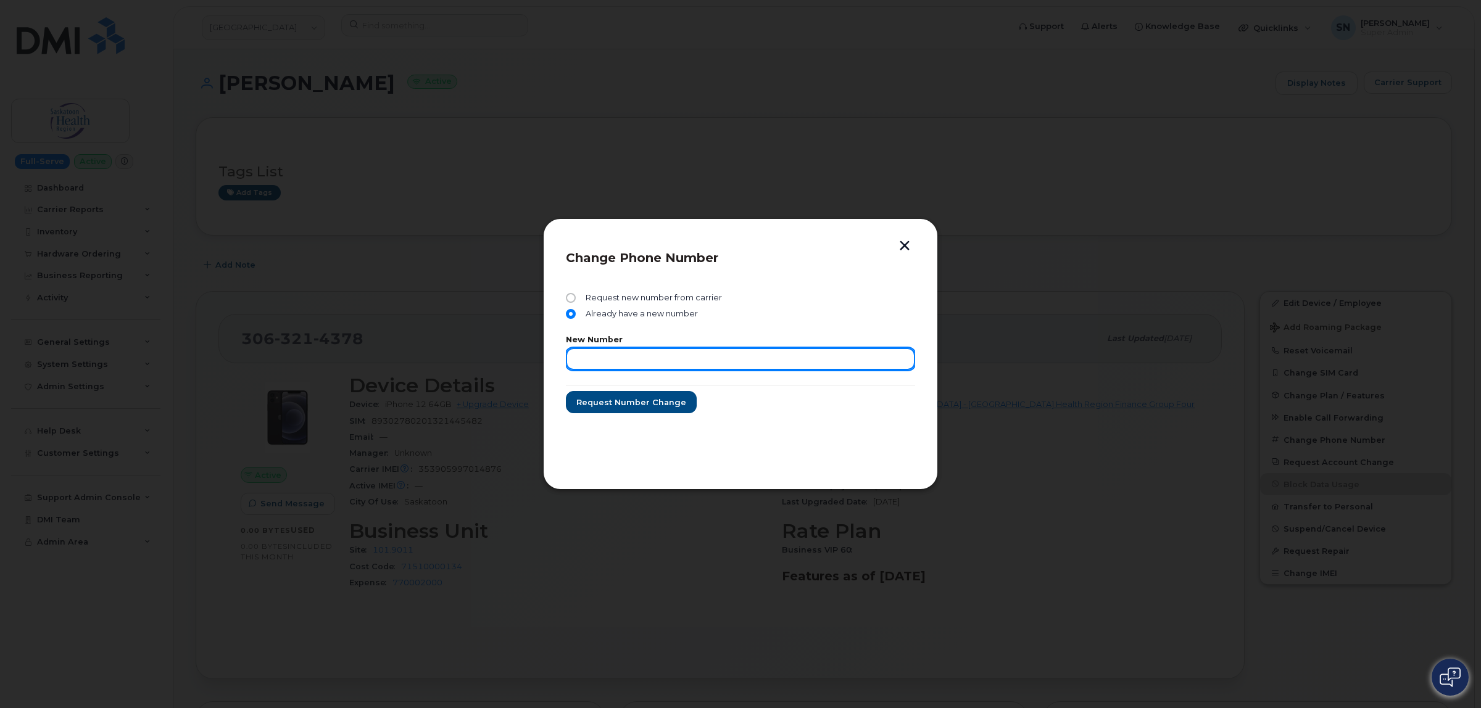
click at [614, 361] on input "text" at bounding box center [740, 359] width 349 height 22
type input "6394806313"
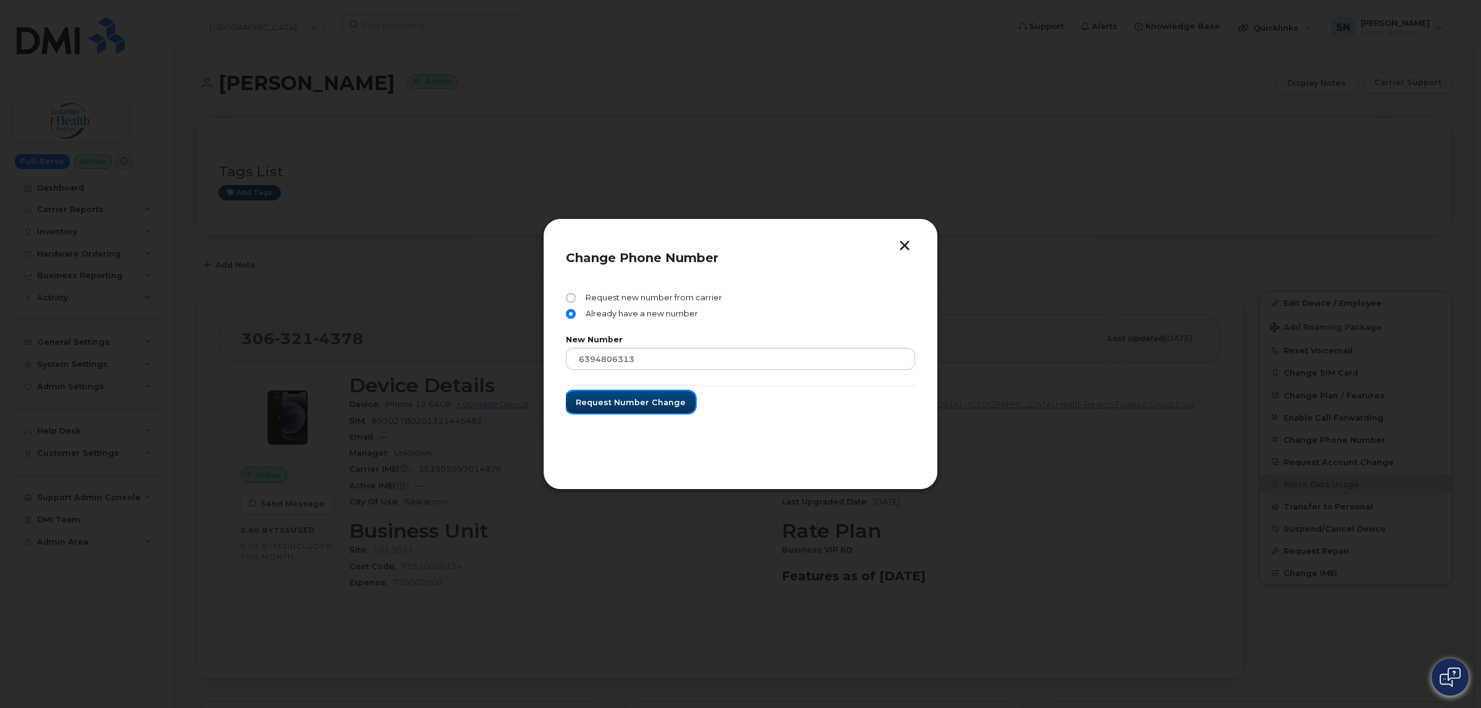
click at [615, 392] on button "Request number change" at bounding box center [631, 402] width 130 height 22
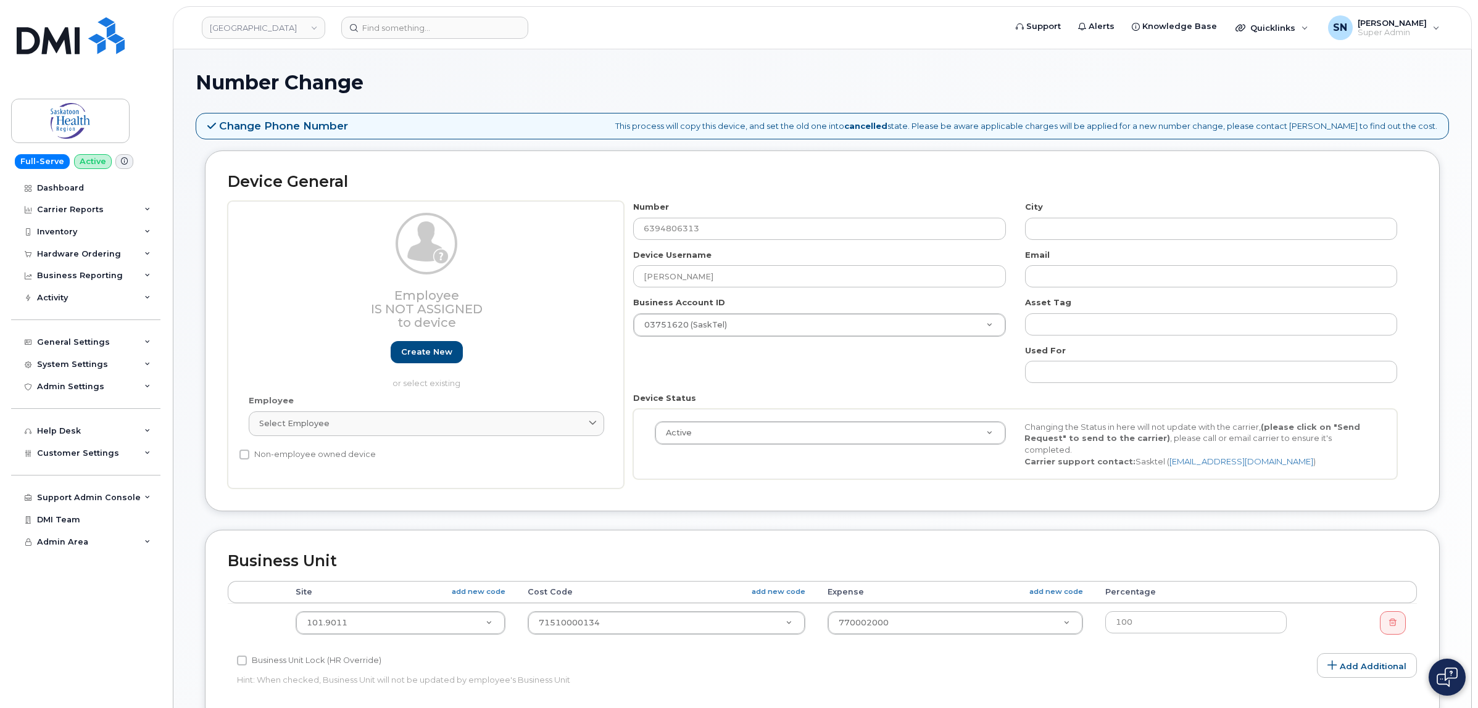
select select "2207559"
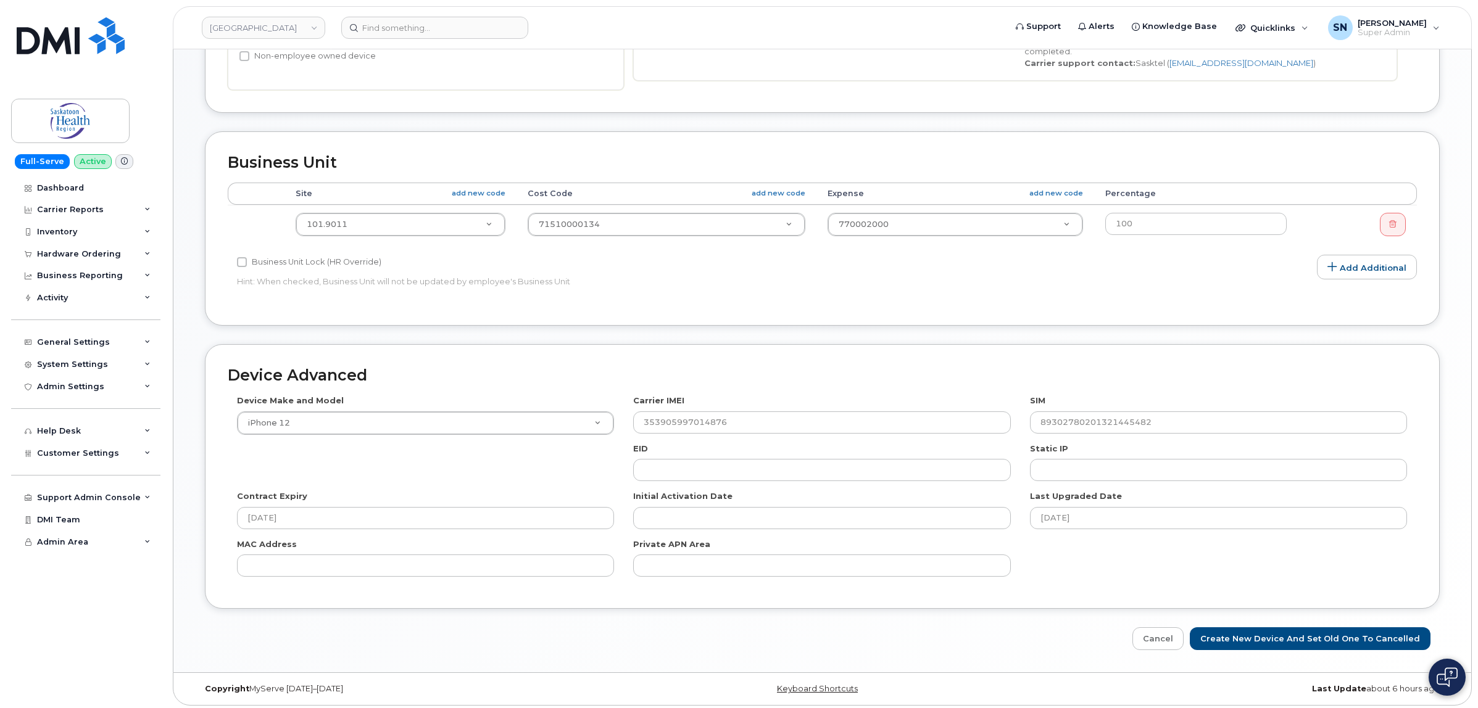
scroll to position [400, 0]
click at [1311, 628] on input "Create New Device and set old one to Cancelled" at bounding box center [1310, 637] width 241 height 23
type input "Saving..."
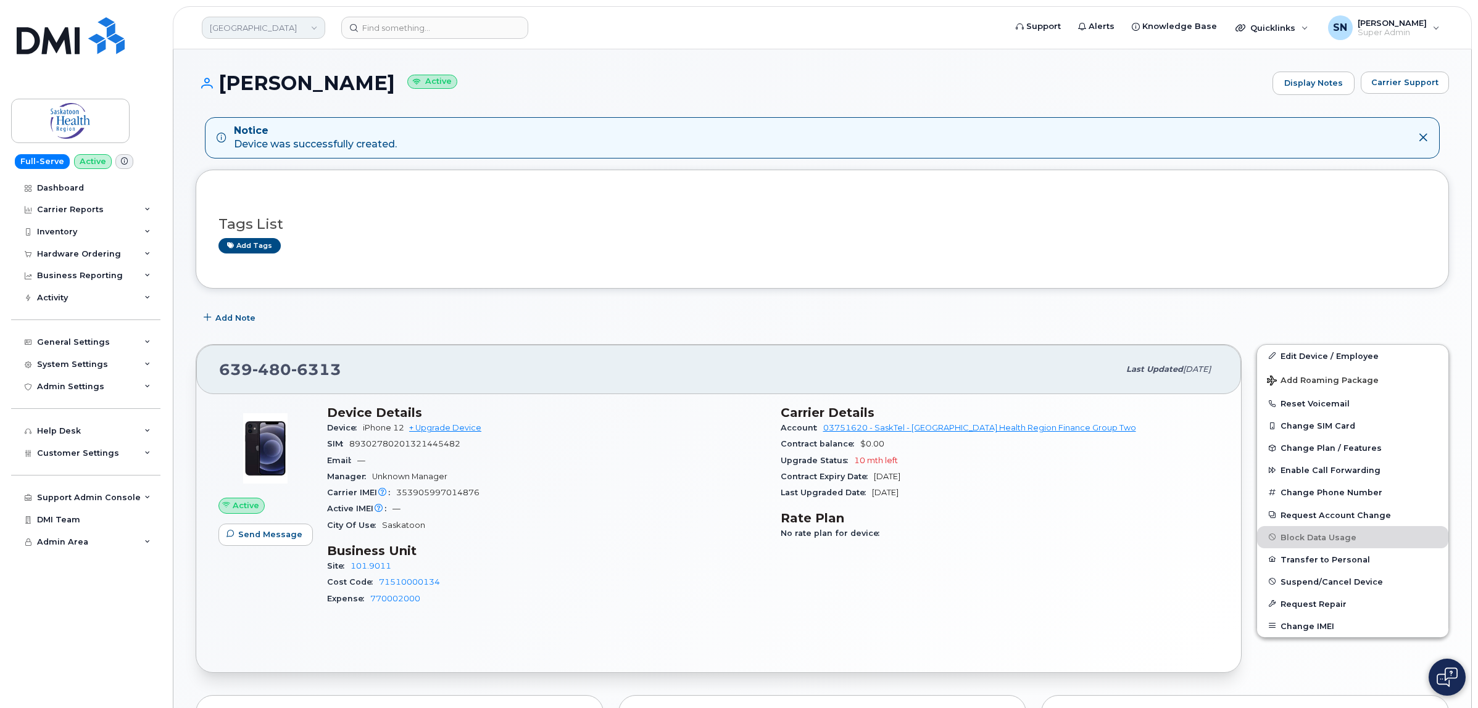
click at [288, 26] on link "[GEOGRAPHIC_DATA]" at bounding box center [263, 28] width 123 height 22
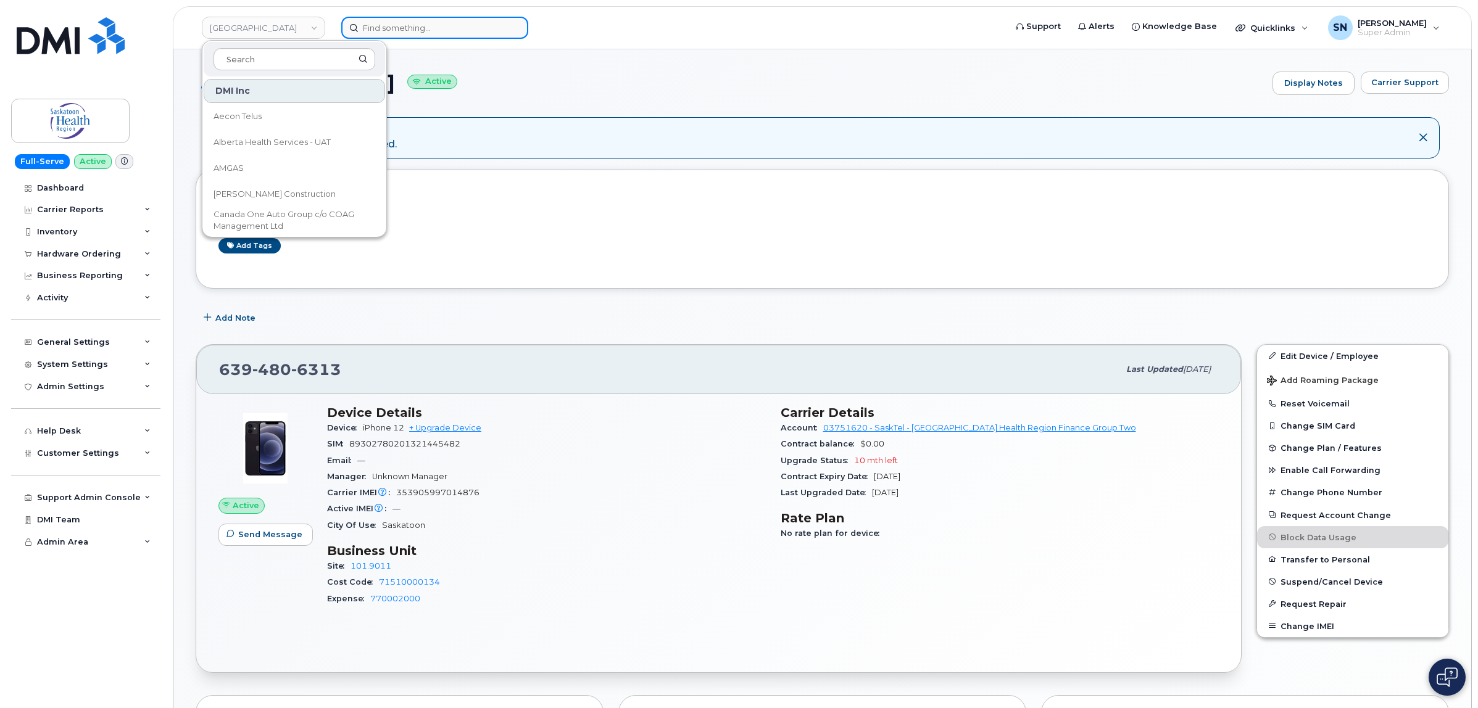
click at [443, 34] on input at bounding box center [434, 28] width 187 height 22
paste input "[PHONE_NUMBER]"
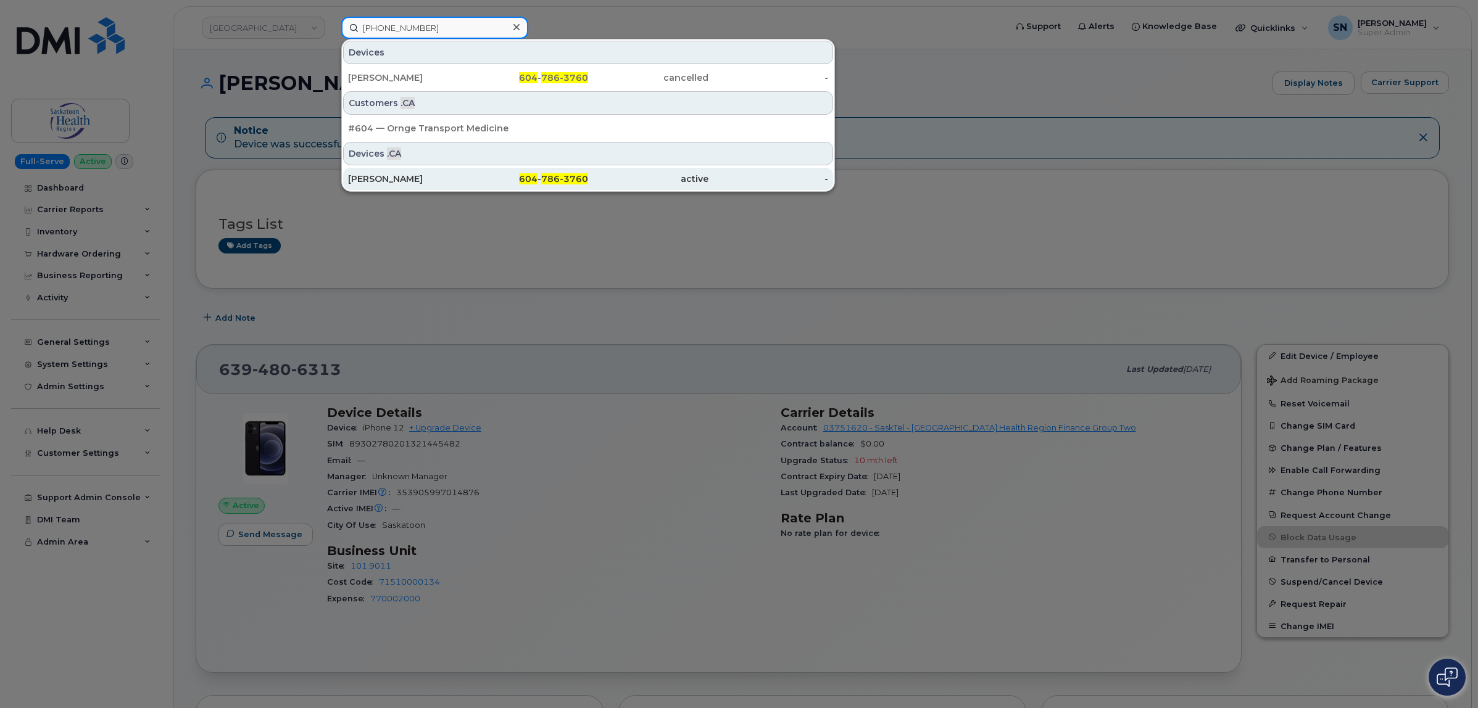
type input "[PHONE_NUMBER]"
click at [410, 178] on div "[PERSON_NAME]" at bounding box center [408, 179] width 120 height 12
